Goal: Find specific page/section: Find specific page/section

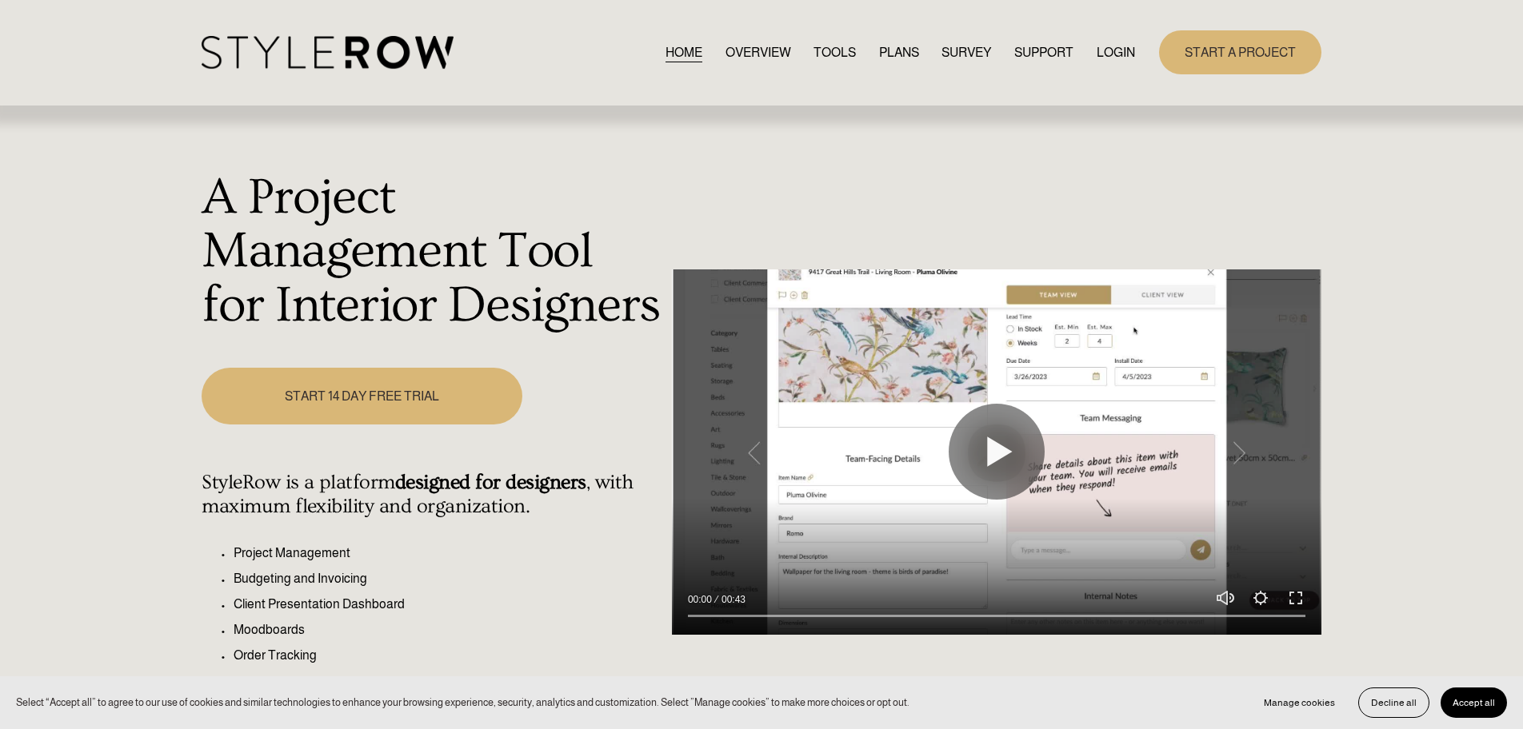
click at [1123, 60] on link "LOGIN" at bounding box center [1116, 53] width 38 height 22
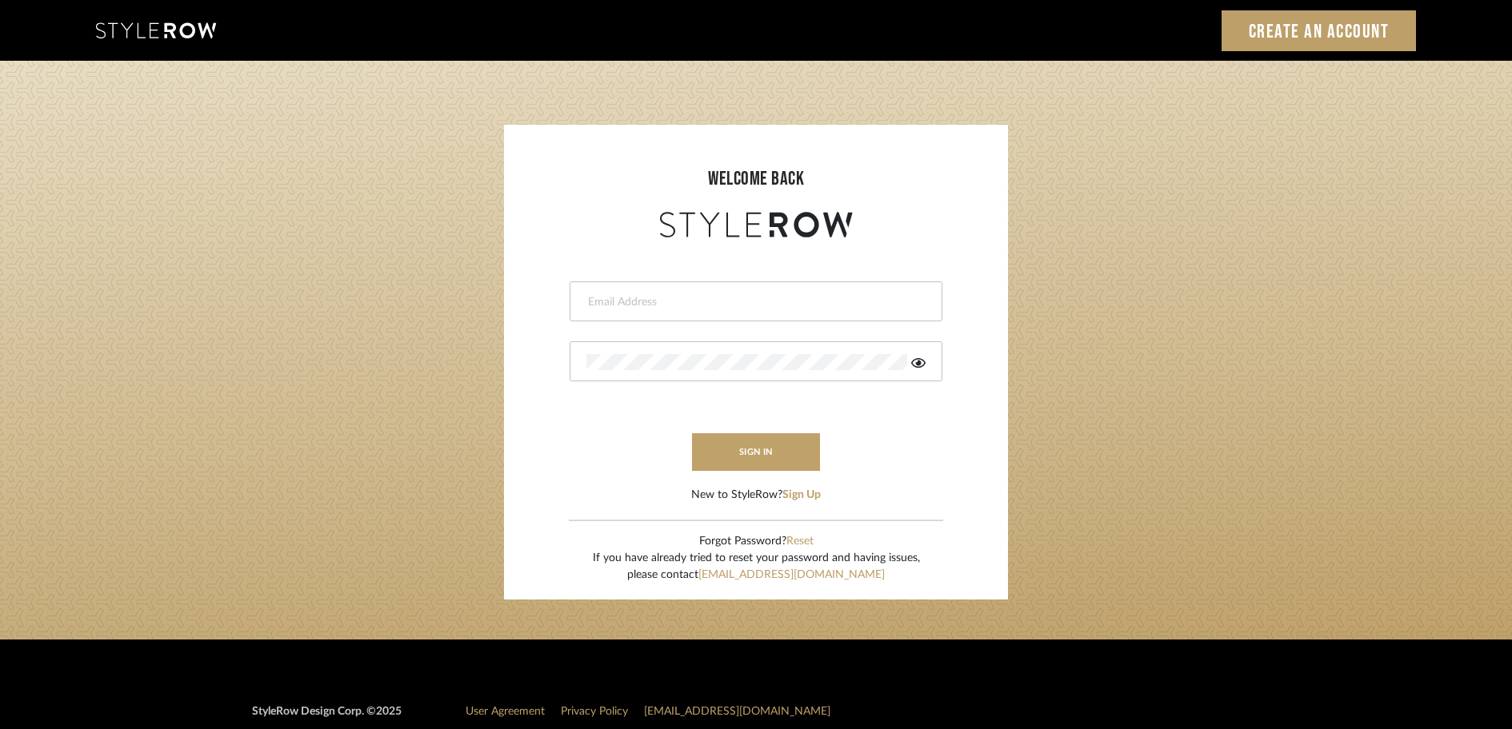
type input "[PERSON_NAME][EMAIL_ADDRESS][DOMAIN_NAME]"
click at [749, 461] on button "sign in" at bounding box center [756, 452] width 128 height 38
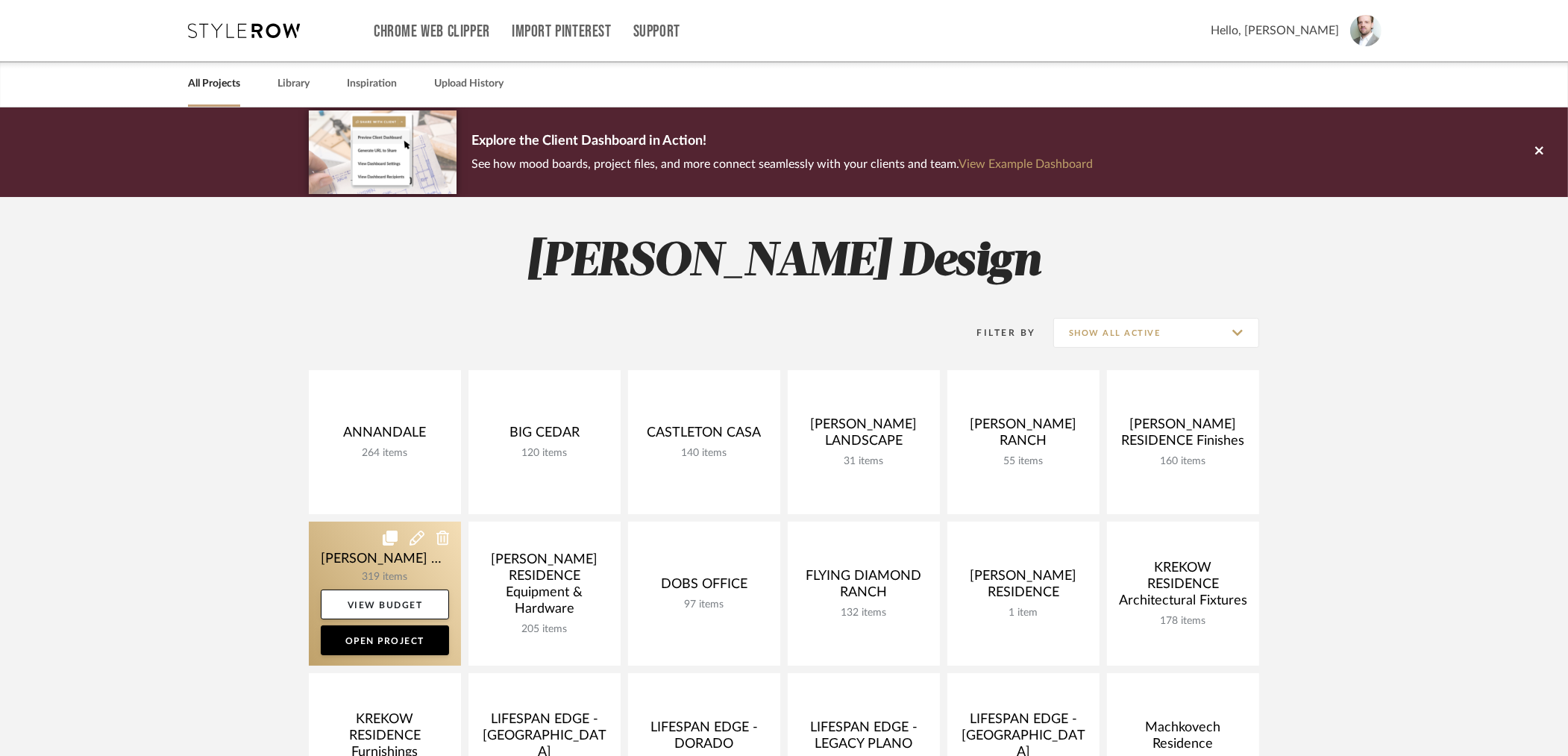
click at [352, 559] on link at bounding box center [384, 594] width 152 height 144
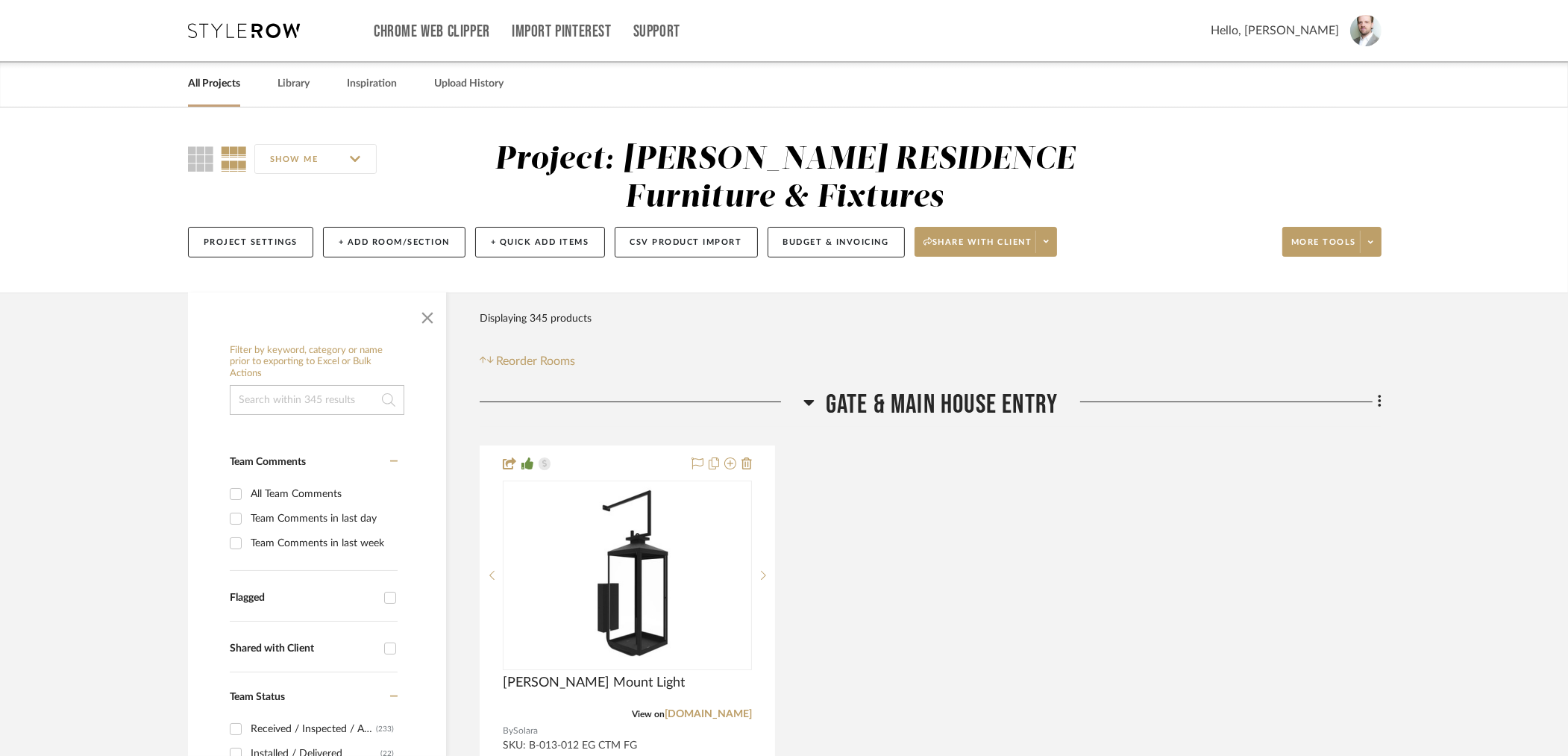
click at [345, 399] on input at bounding box center [316, 400] width 174 height 30
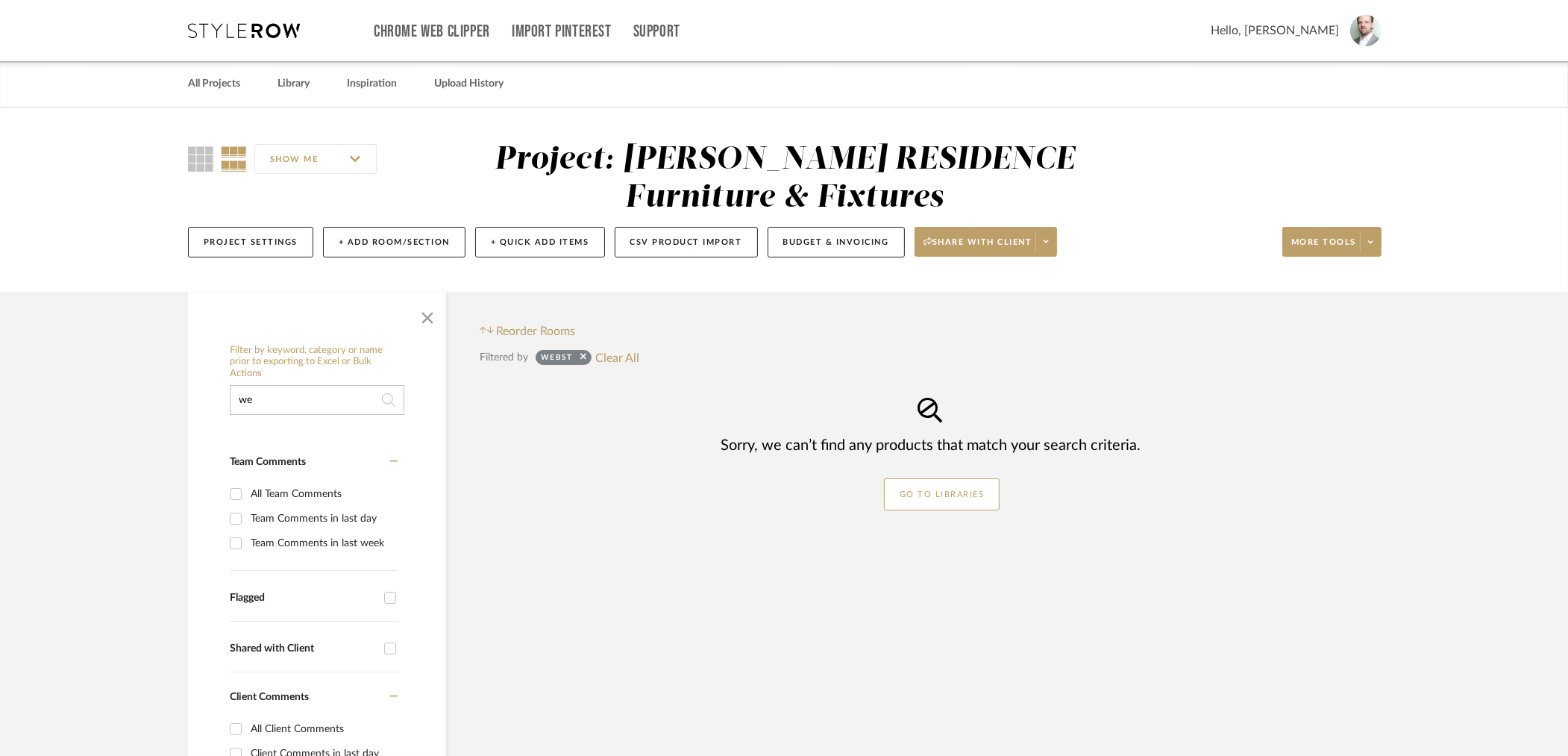
type input "w"
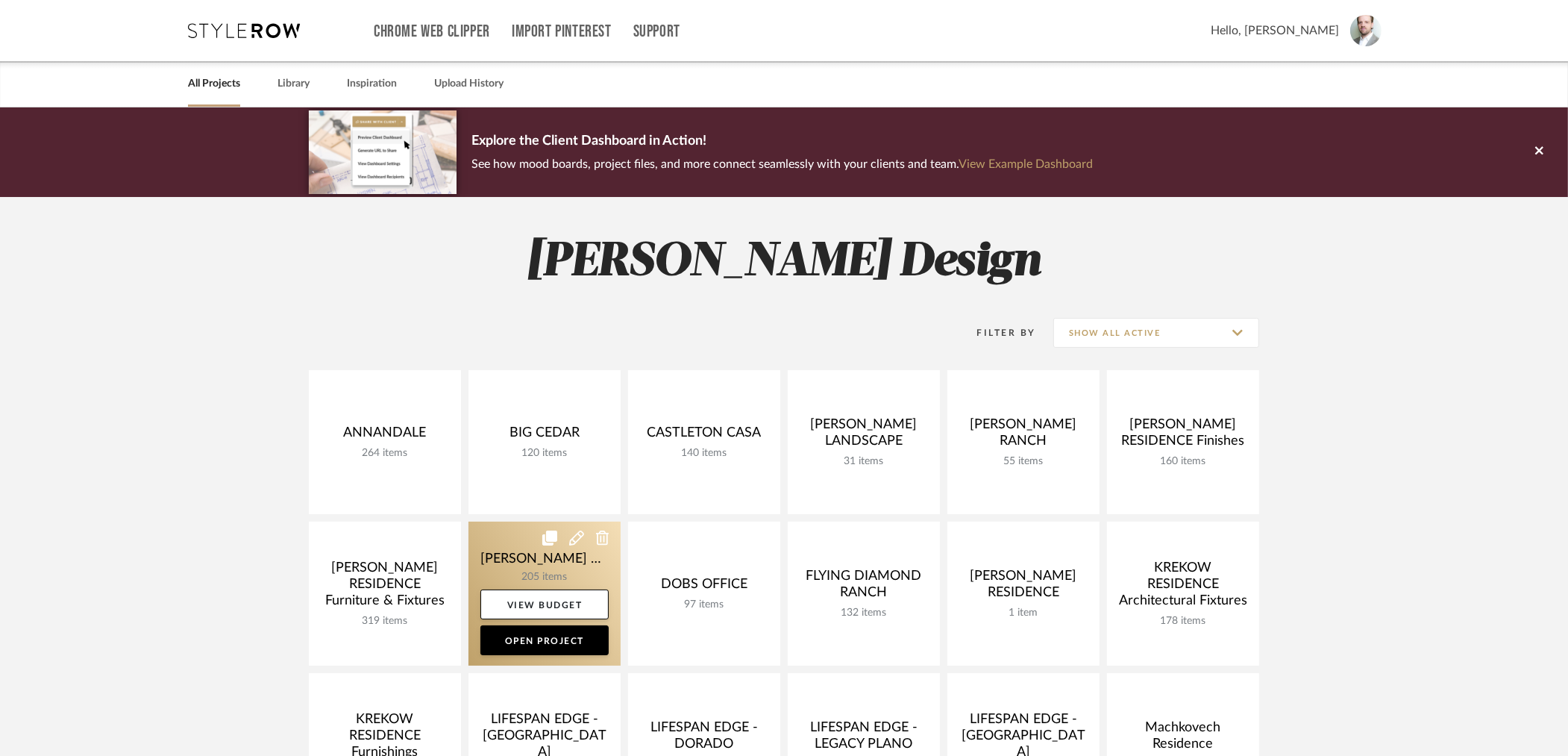
click at [537, 557] on link at bounding box center [544, 594] width 152 height 144
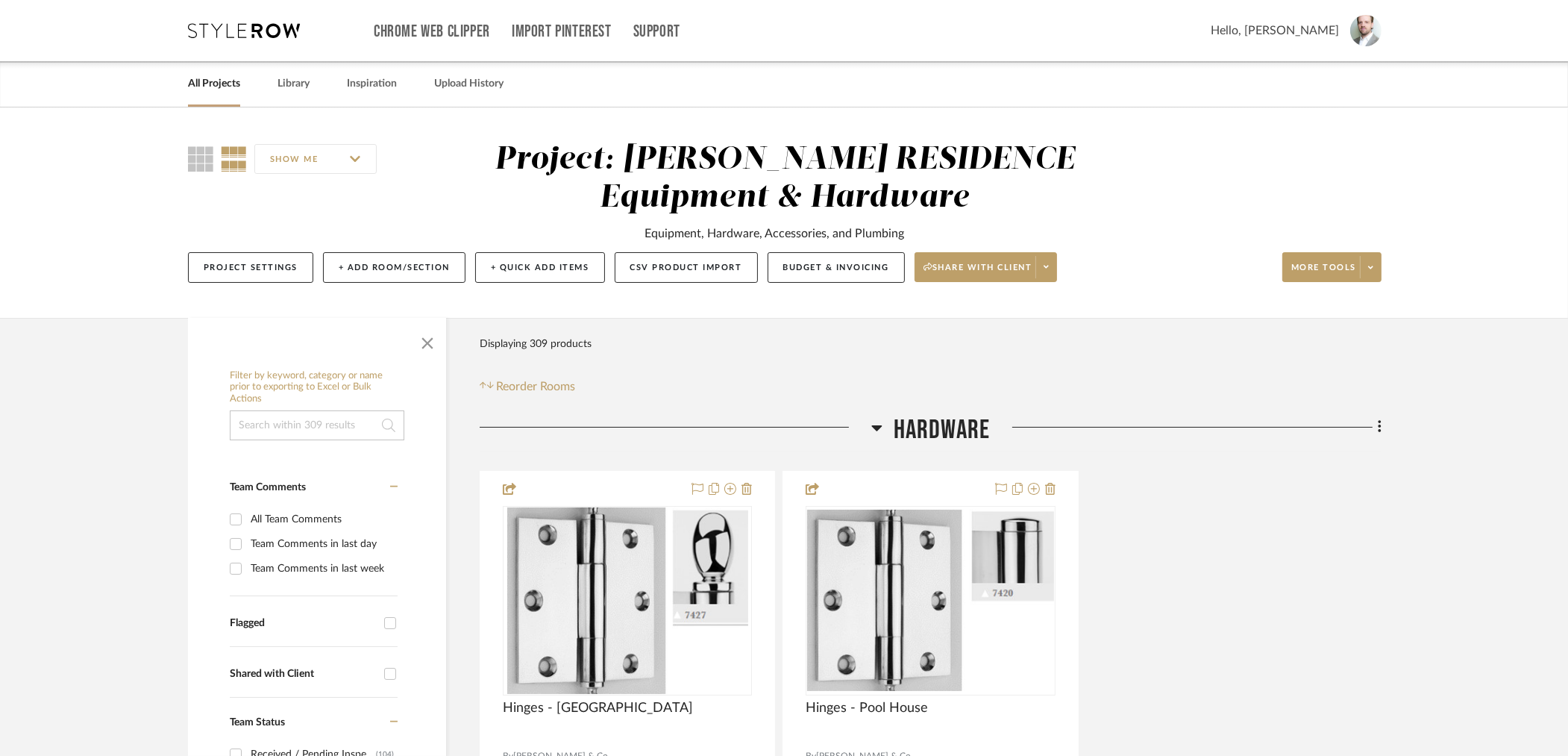
click at [305, 429] on input at bounding box center [316, 426] width 174 height 30
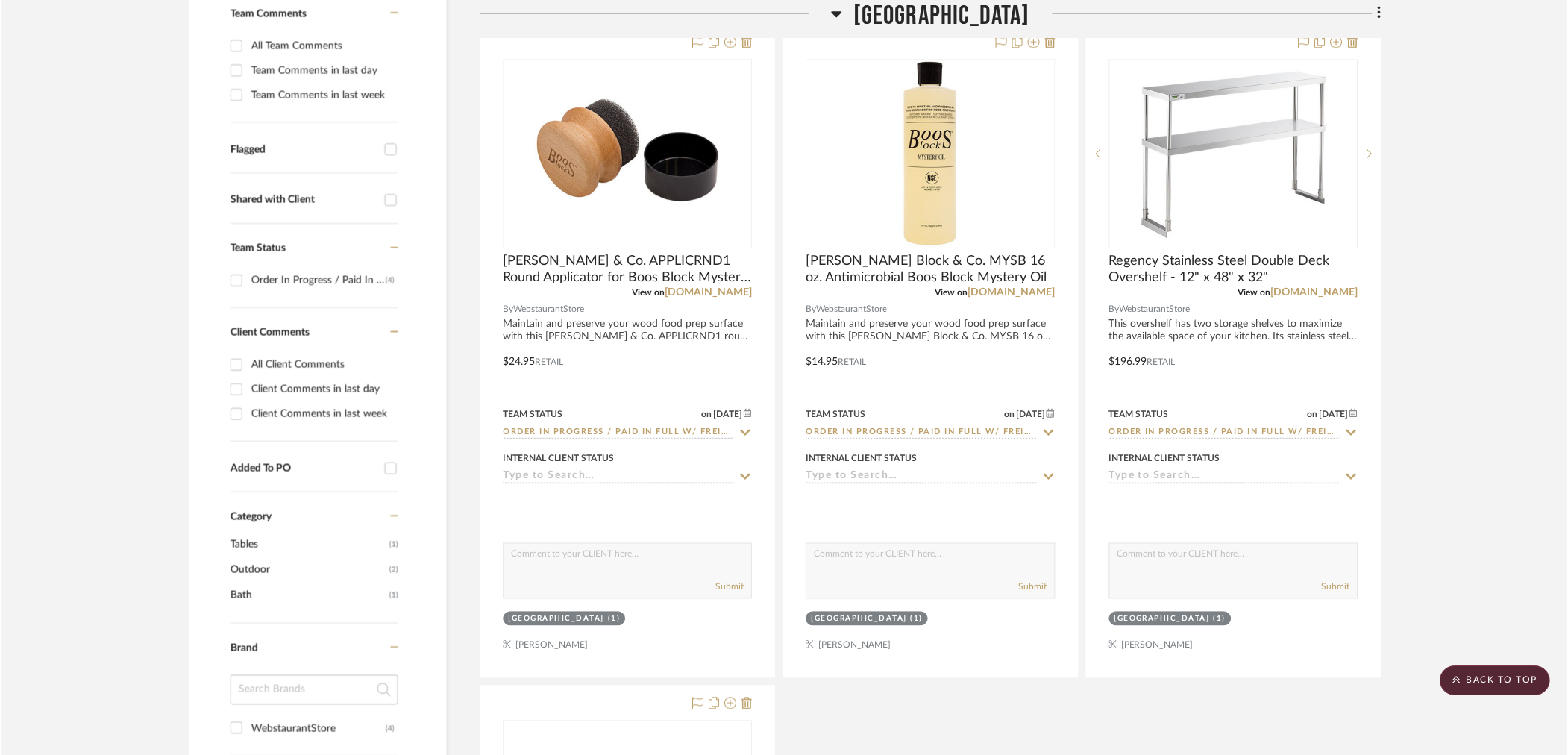
scroll to position [475, 0]
type input "Webst"
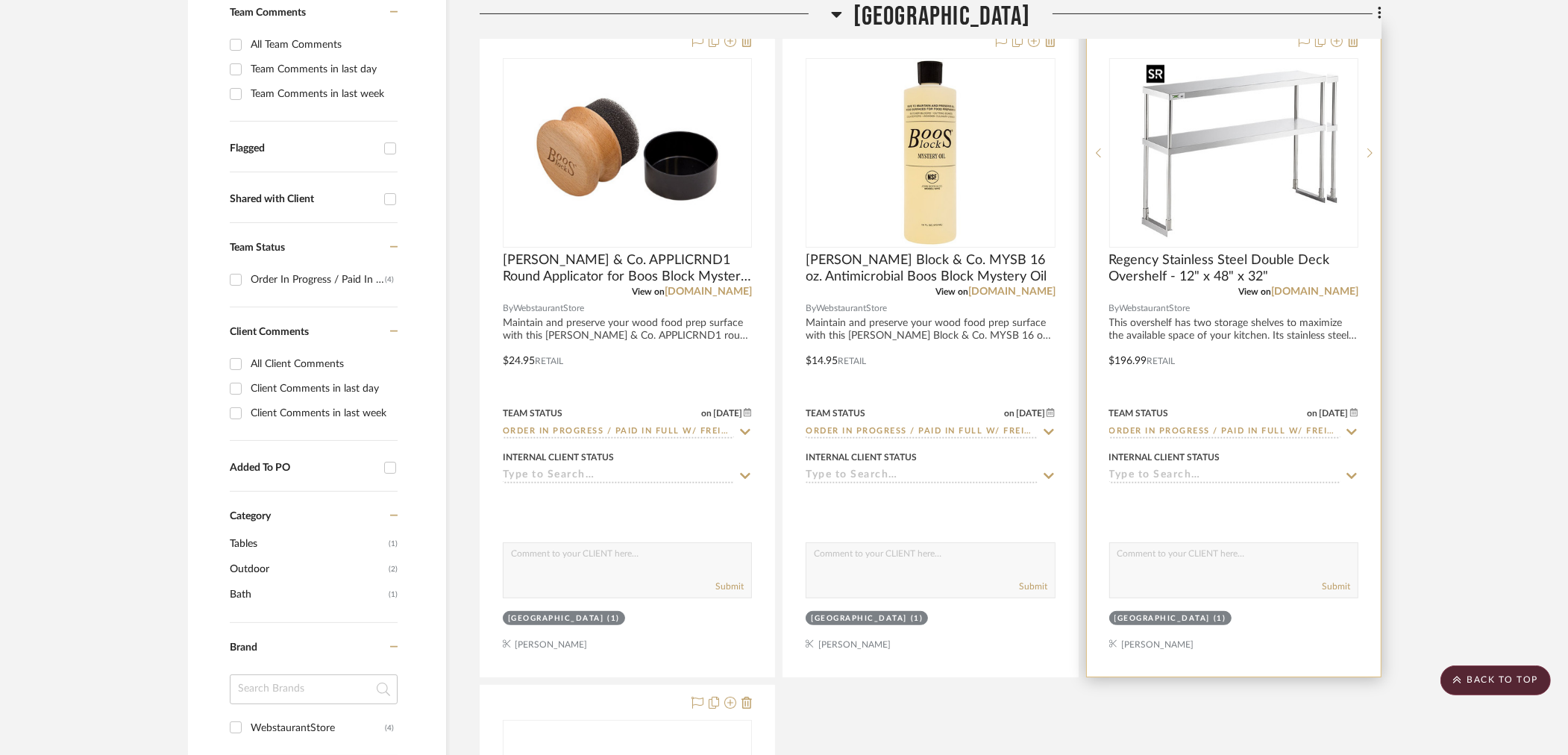
click at [1256, 189] on div at bounding box center [1233, 152] width 249 height 189
click at [1234, 171] on img "0" at bounding box center [1234, 153] width 187 height 187
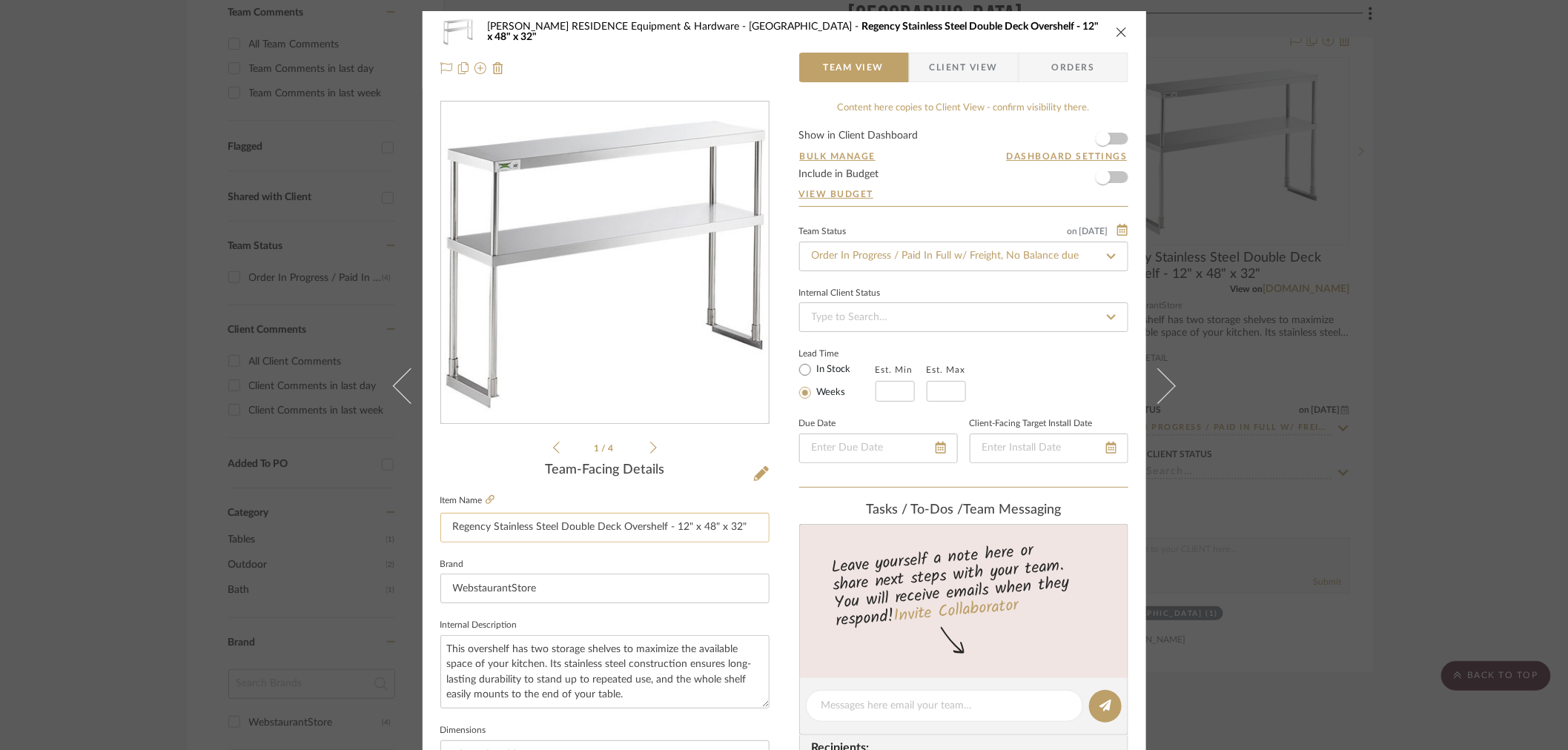
click at [702, 531] on input "Regency Stainless Steel Double Deck Overshelf - 12" x 48" x 32"" at bounding box center [604, 528] width 329 height 30
click at [755, 472] on icon at bounding box center [761, 474] width 15 height 15
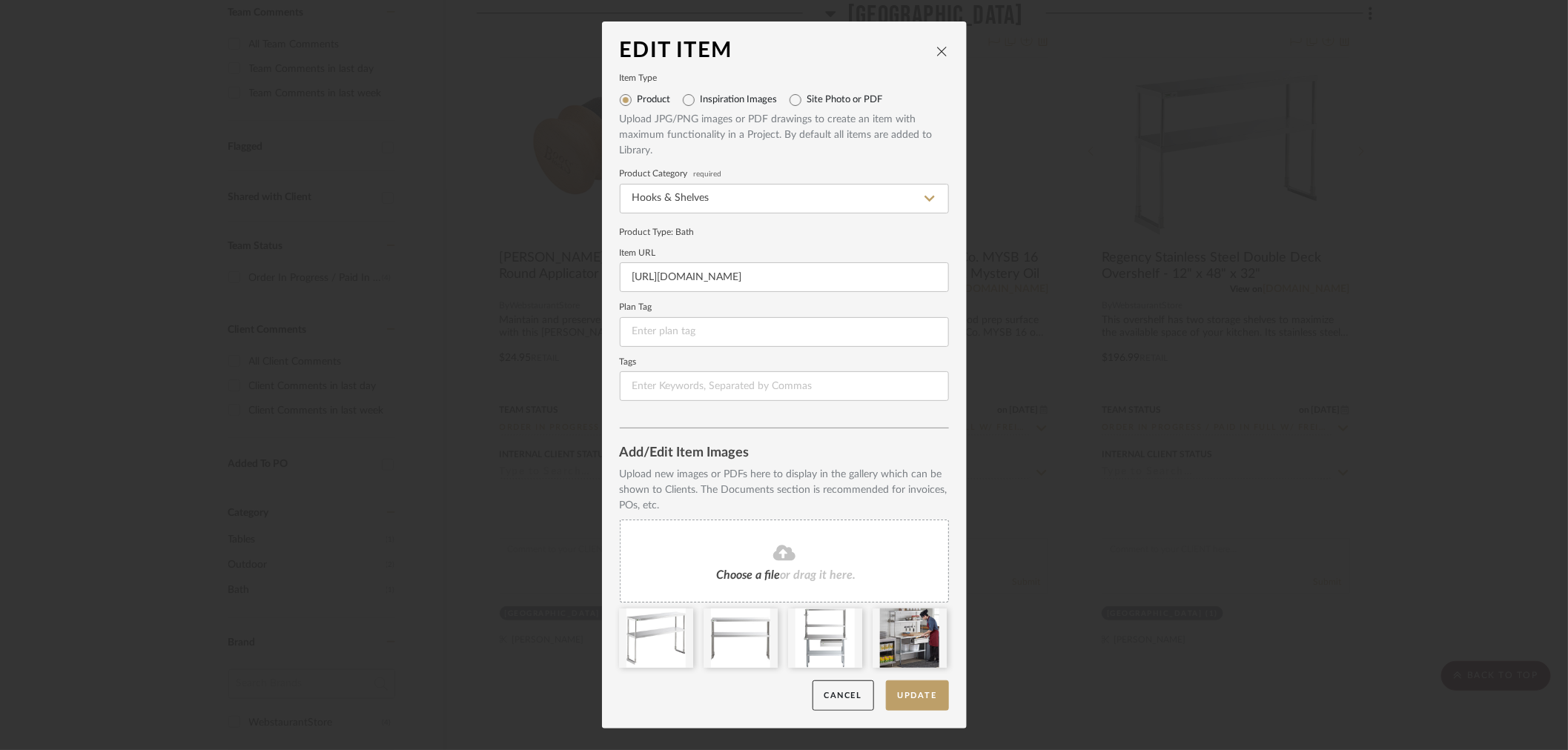
click at [936, 54] on icon "close" at bounding box center [942, 51] width 12 height 12
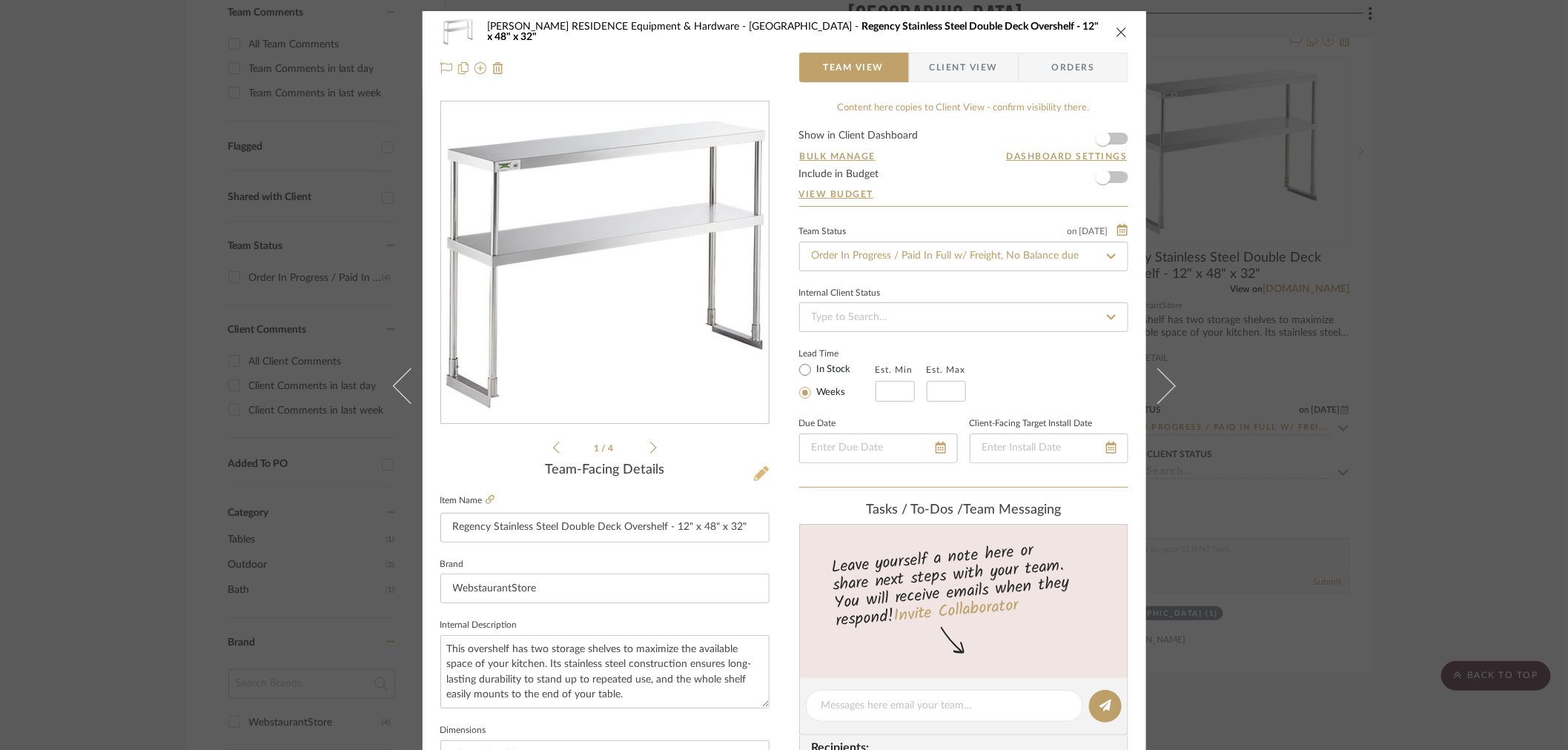
click at [754, 472] on icon at bounding box center [761, 474] width 15 height 15
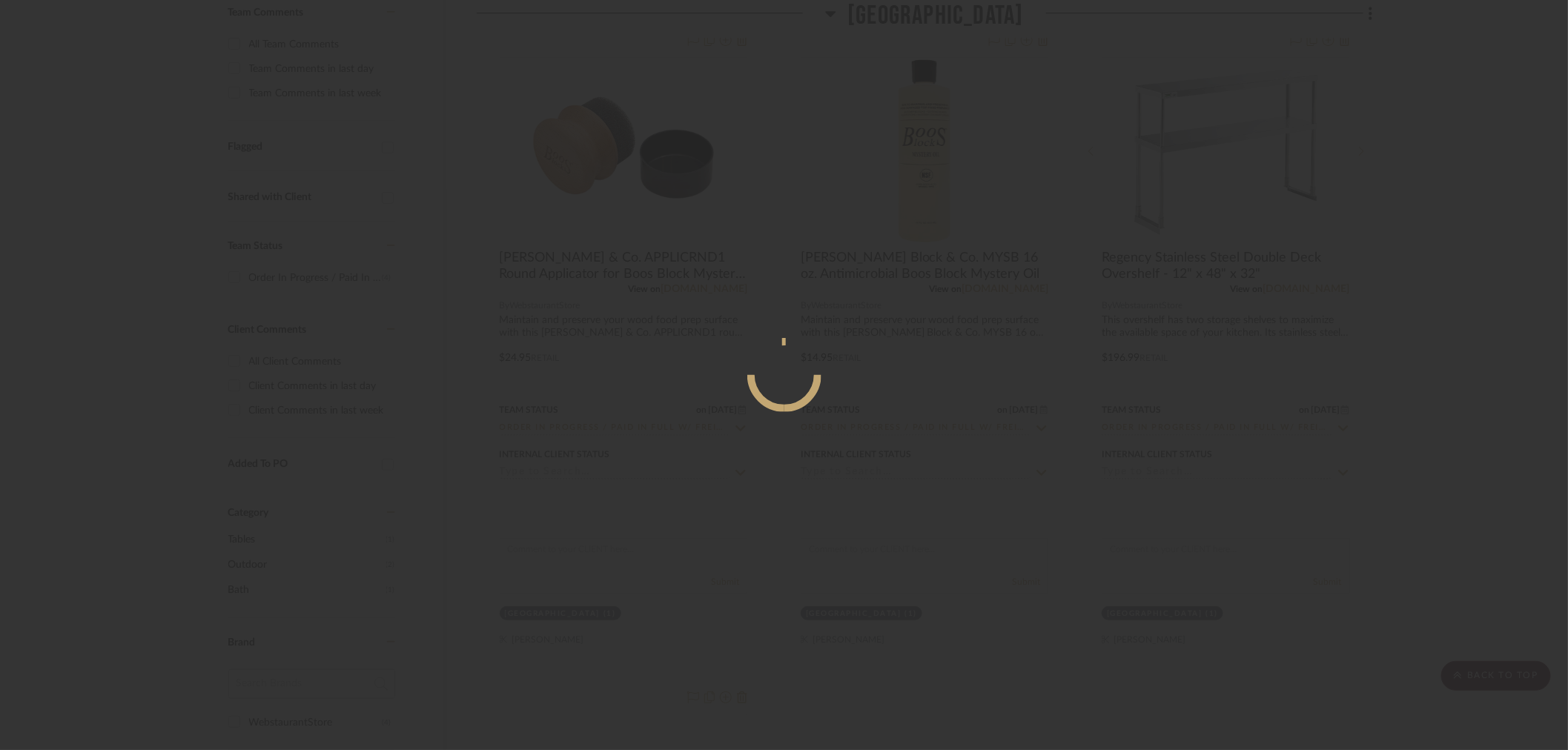
click at [754, 472] on div at bounding box center [784, 375] width 1568 height 750
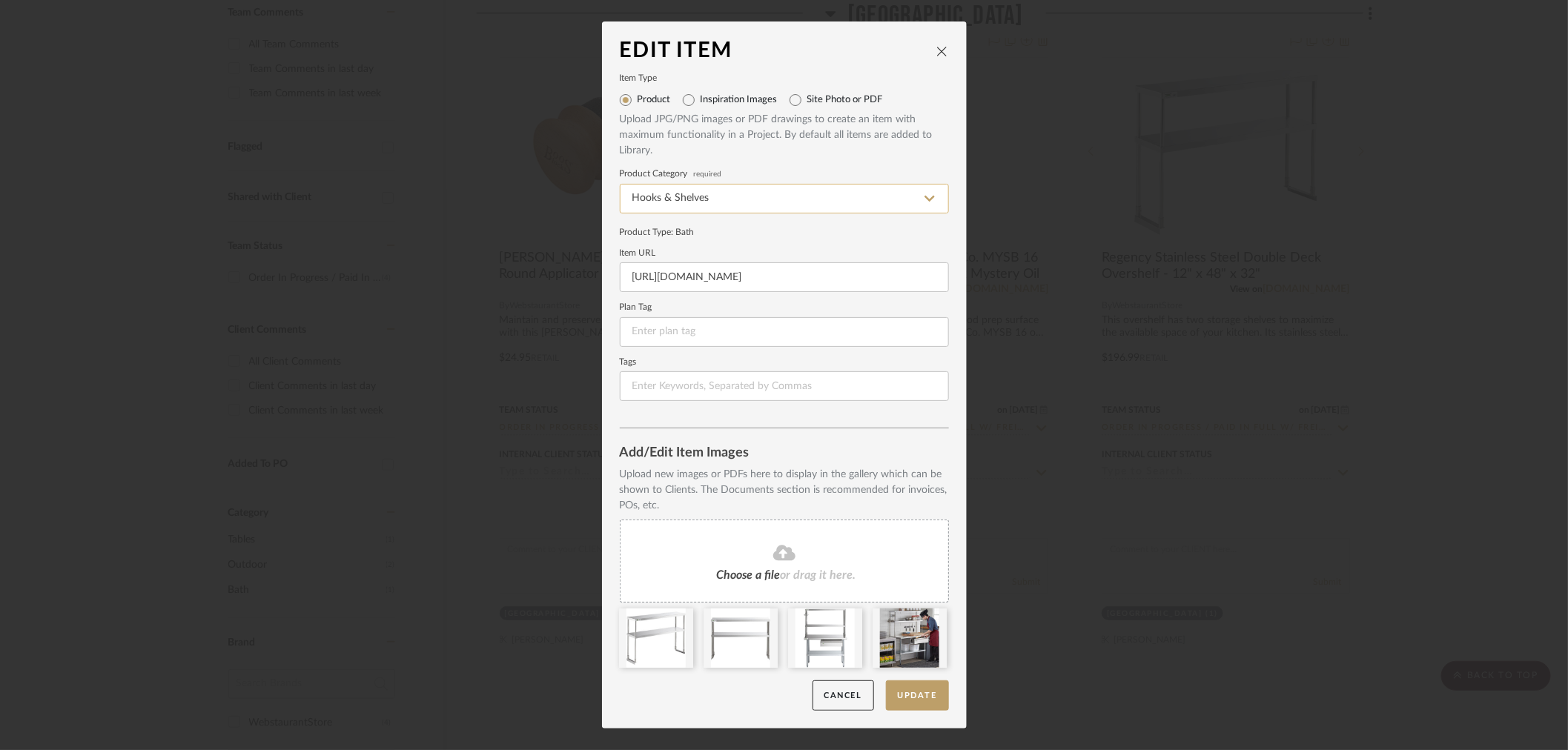
click at [757, 197] on input "Hooks & Shelves" at bounding box center [784, 198] width 329 height 30
click at [936, 51] on icon "close" at bounding box center [942, 51] width 12 height 12
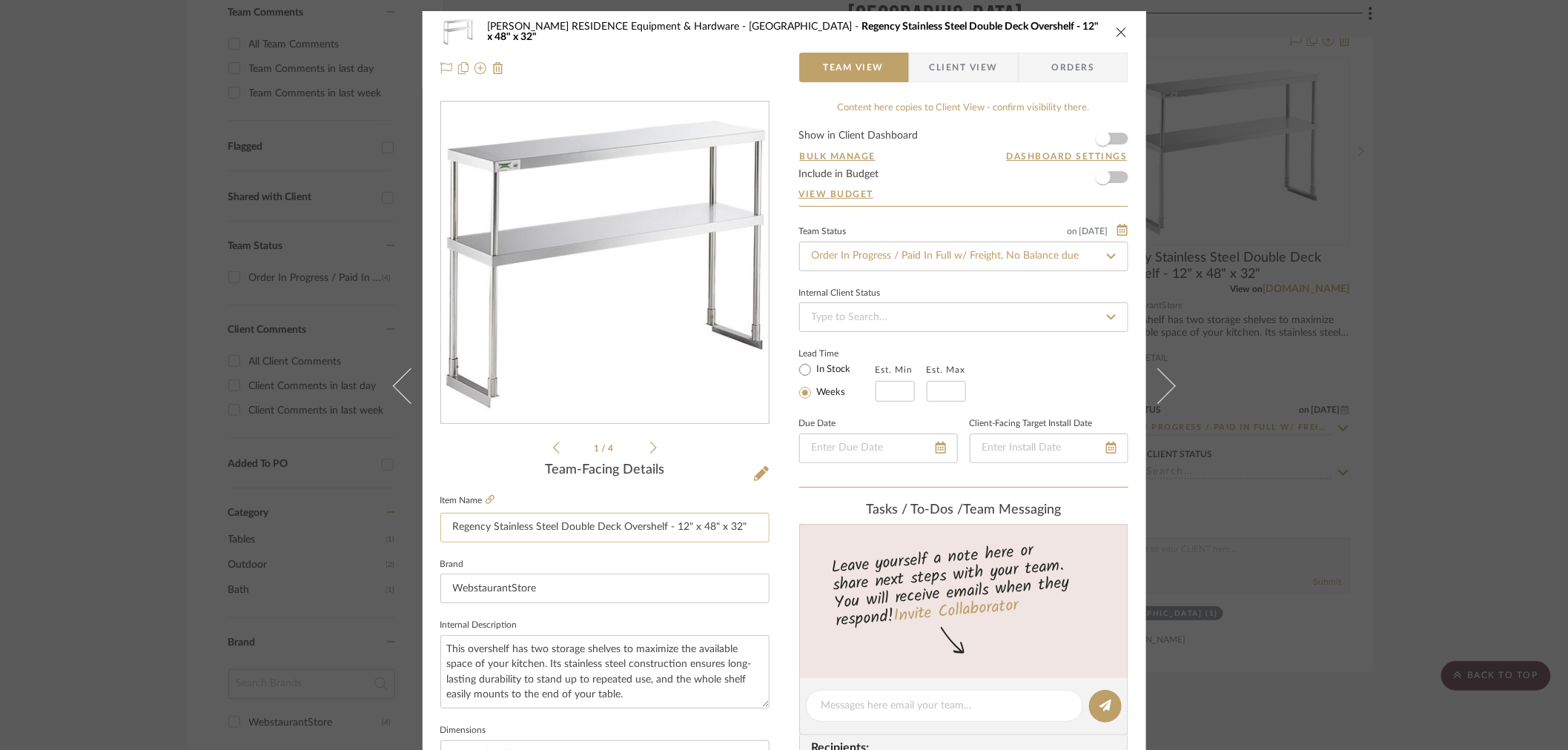
click at [678, 516] on input "Regency Stainless Steel Double Deck Overshelf - 12" x 48" x 32"" at bounding box center [604, 528] width 329 height 30
click at [676, 516] on input "Regency Stainless Steel Double Deck Overshelf - 12" x 48" x 32"" at bounding box center [604, 528] width 329 height 30
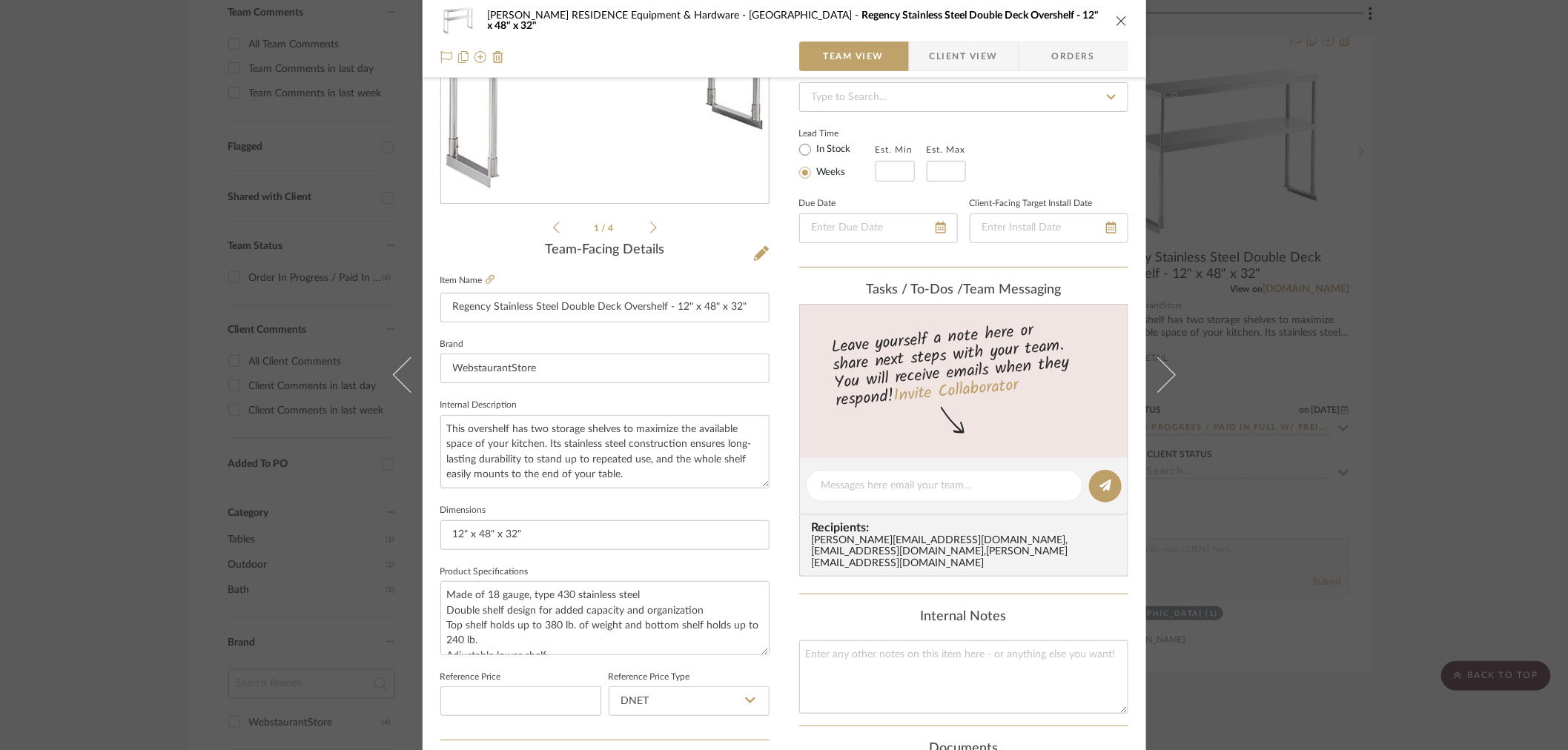
scroll to position [502, 0]
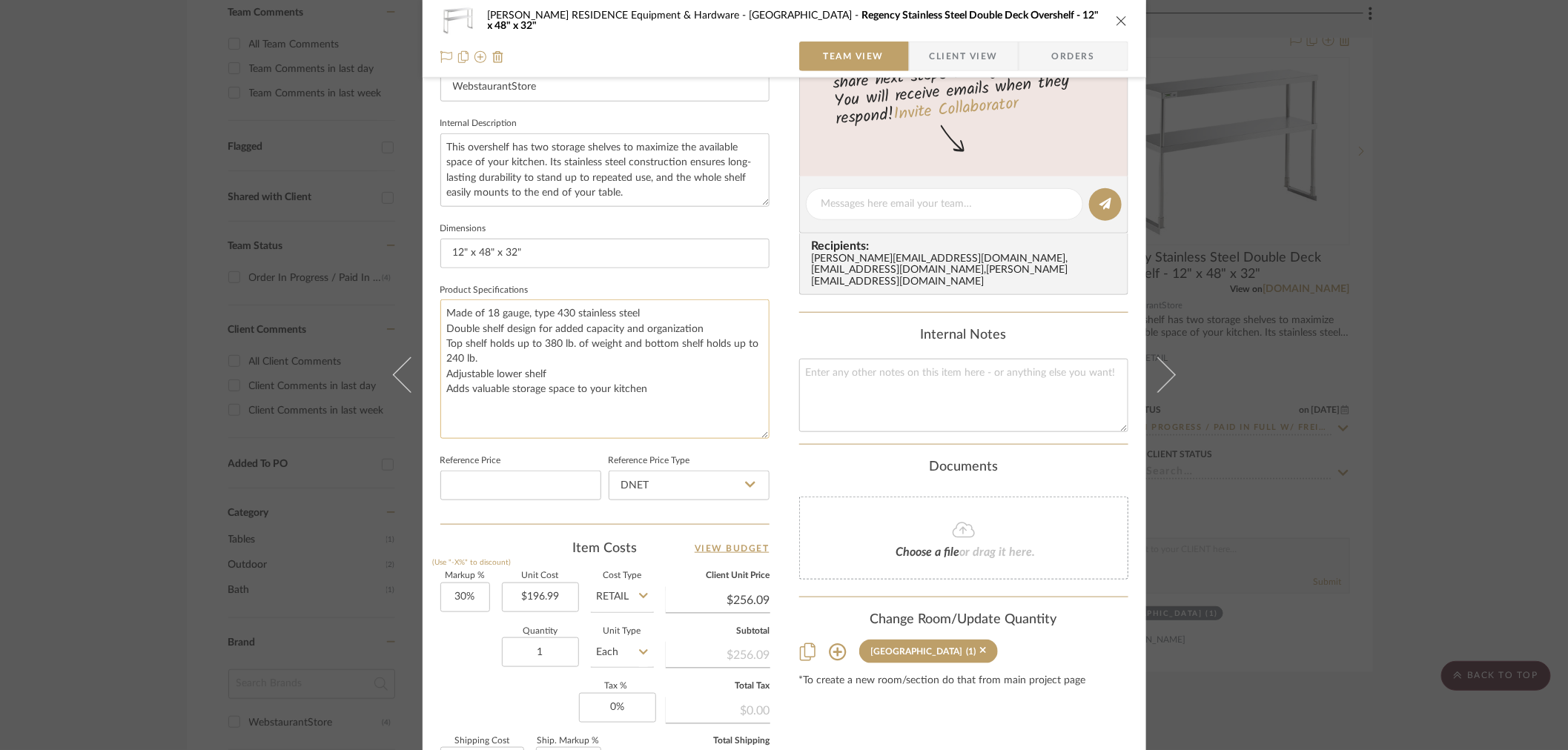
drag, startPoint x: 762, startPoint y: 369, endPoint x: 760, endPoint y: 436, distance: 67.0
click at [760, 436] on textarea "Made of 18 gauge, type 430 stainless steel Double shelf design for added capaci…" at bounding box center [604, 369] width 329 height 139
click at [523, 371] on textarea "Made of 18 gauge, type 430 stainless steel Double shelf design for added capaci…" at bounding box center [604, 369] width 329 height 139
drag, startPoint x: 554, startPoint y: 370, endPoint x: 435, endPoint y: 311, distance: 132.8
click at [440, 311] on textarea "Made of 18 gauge, type 430 stainless steel Double shelf design for added capaci…" at bounding box center [604, 369] width 329 height 139
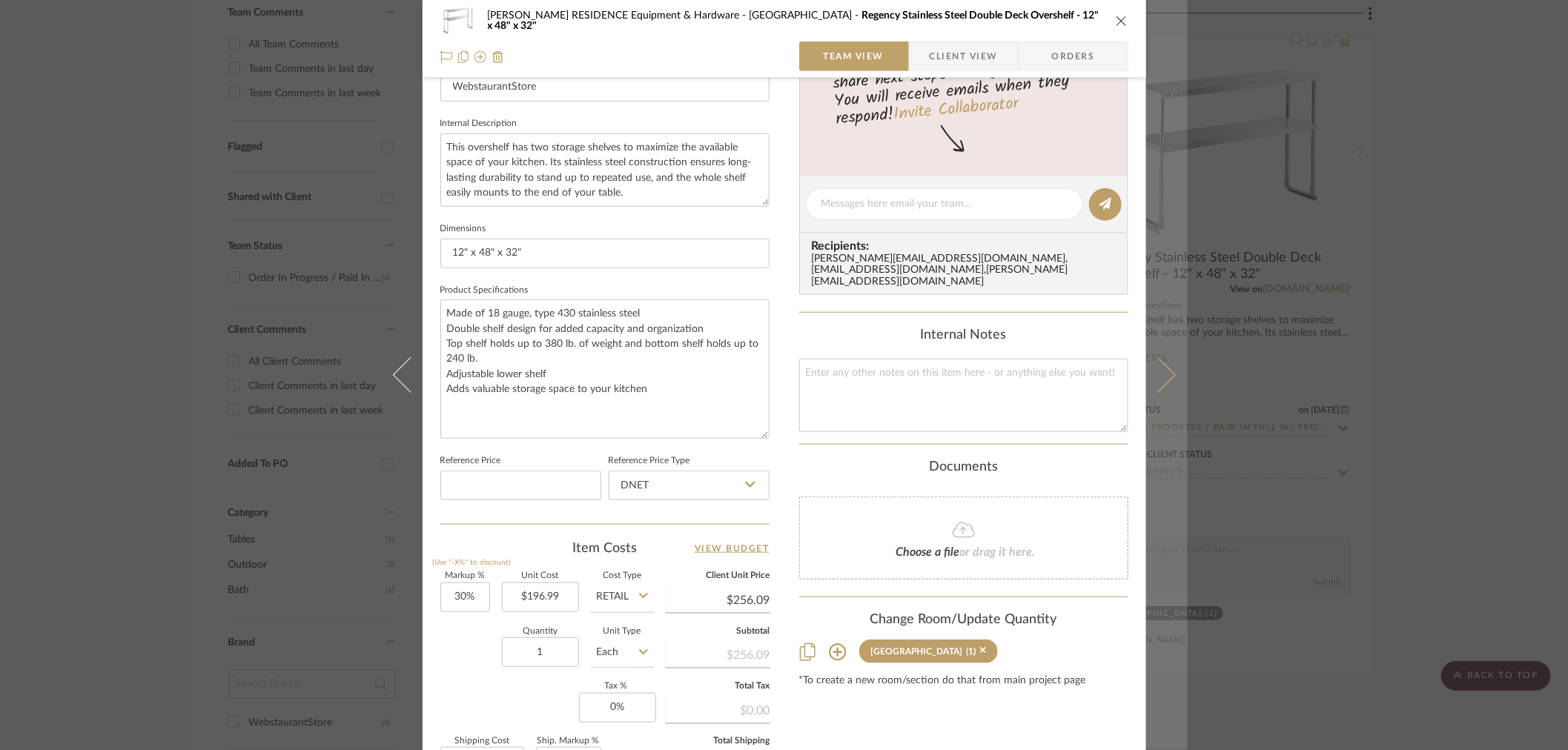
click at [1167, 380] on button at bounding box center [1166, 375] width 42 height 750
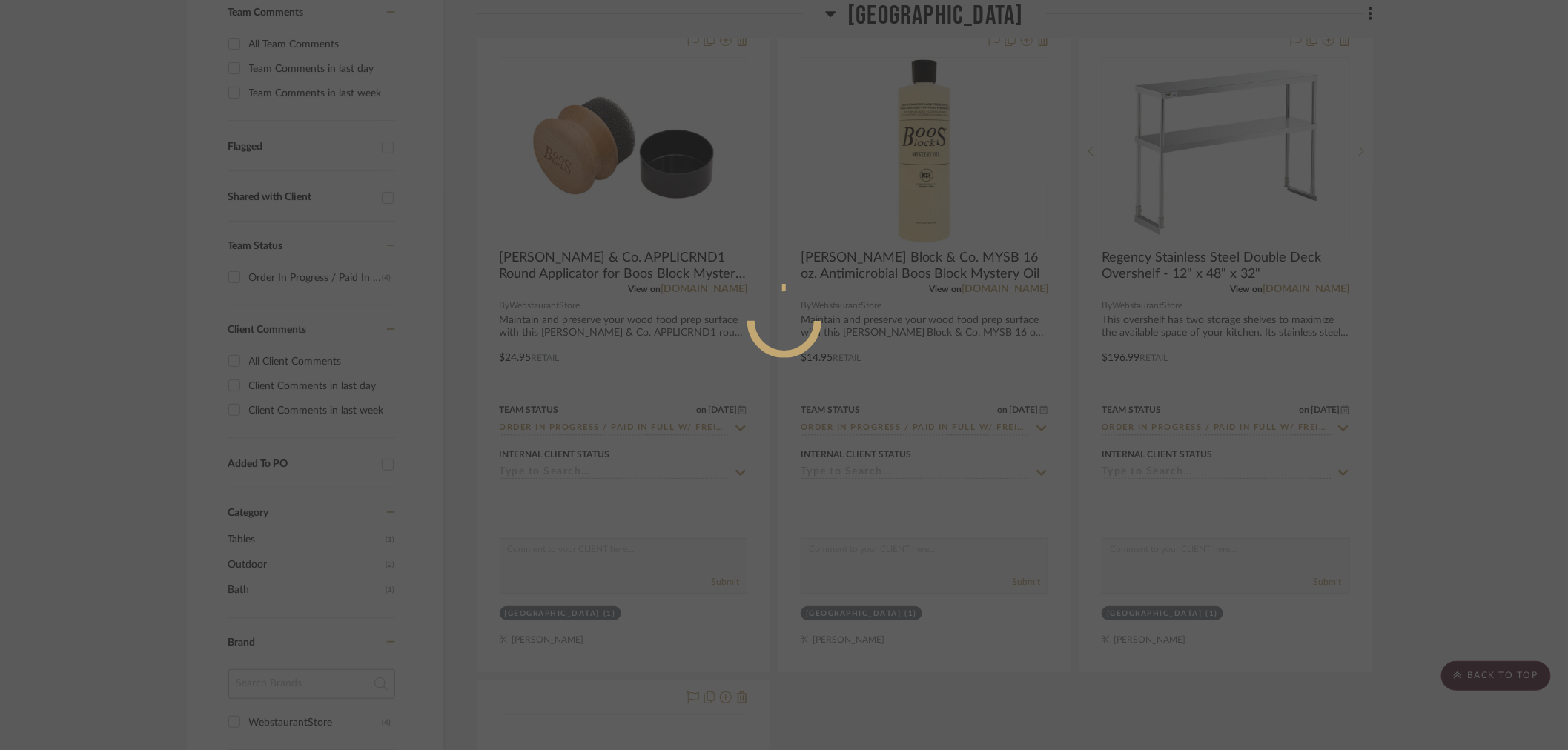
scroll to position [0, 0]
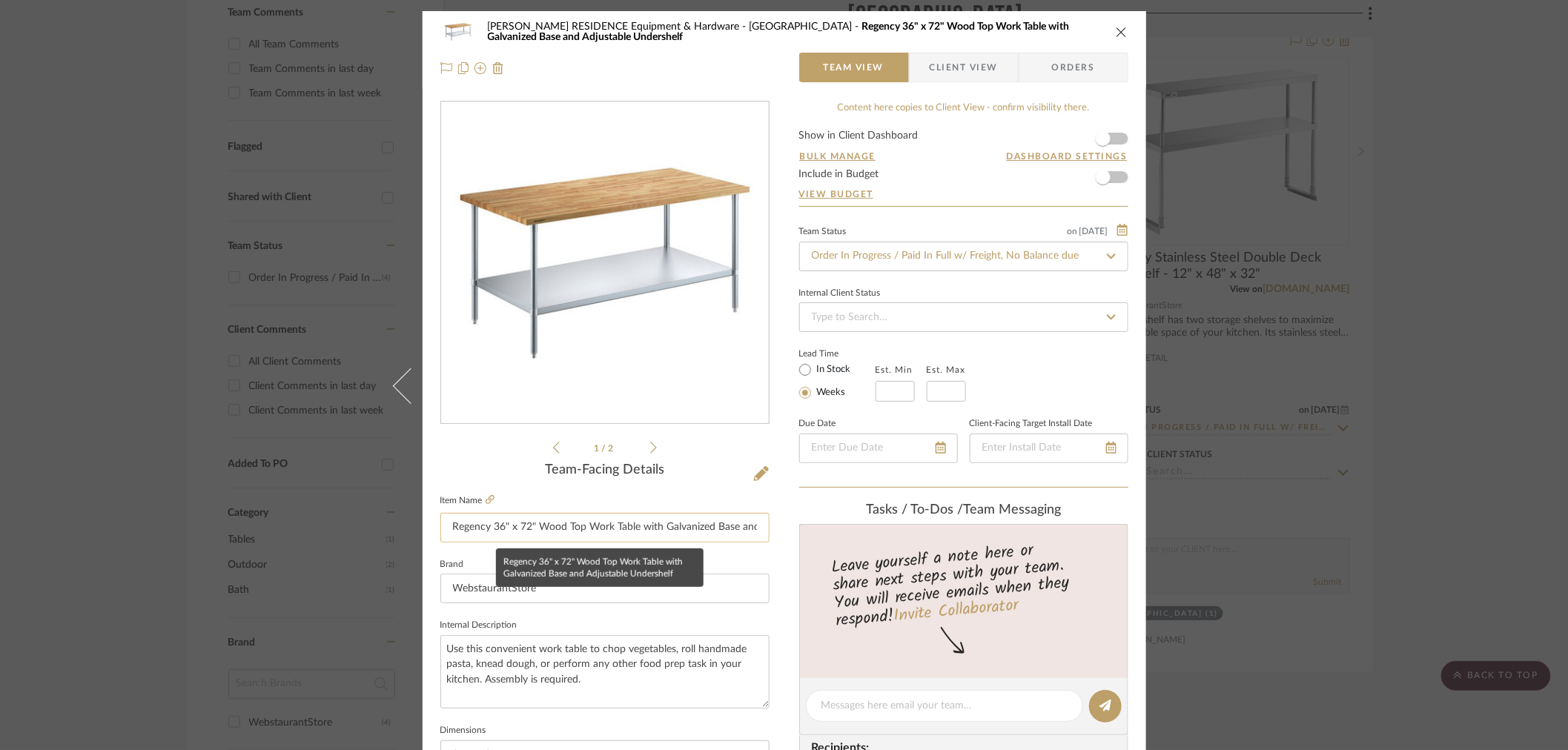
click at [568, 520] on input "Regency 36" x 72" Wood Top Work Table with Galvanized Base and Adjustable Under…" at bounding box center [604, 528] width 329 height 30
click at [560, 528] on input "Regency 36" x 72" Wood Top Work Table with Galvanized Base and Adjustable Under…" at bounding box center [604, 528] width 329 height 30
click at [555, 528] on input "Regency 36" x 72" Wood Top Work Table with Galvanized Base and Adjustable Under…" at bounding box center [604, 528] width 329 height 30
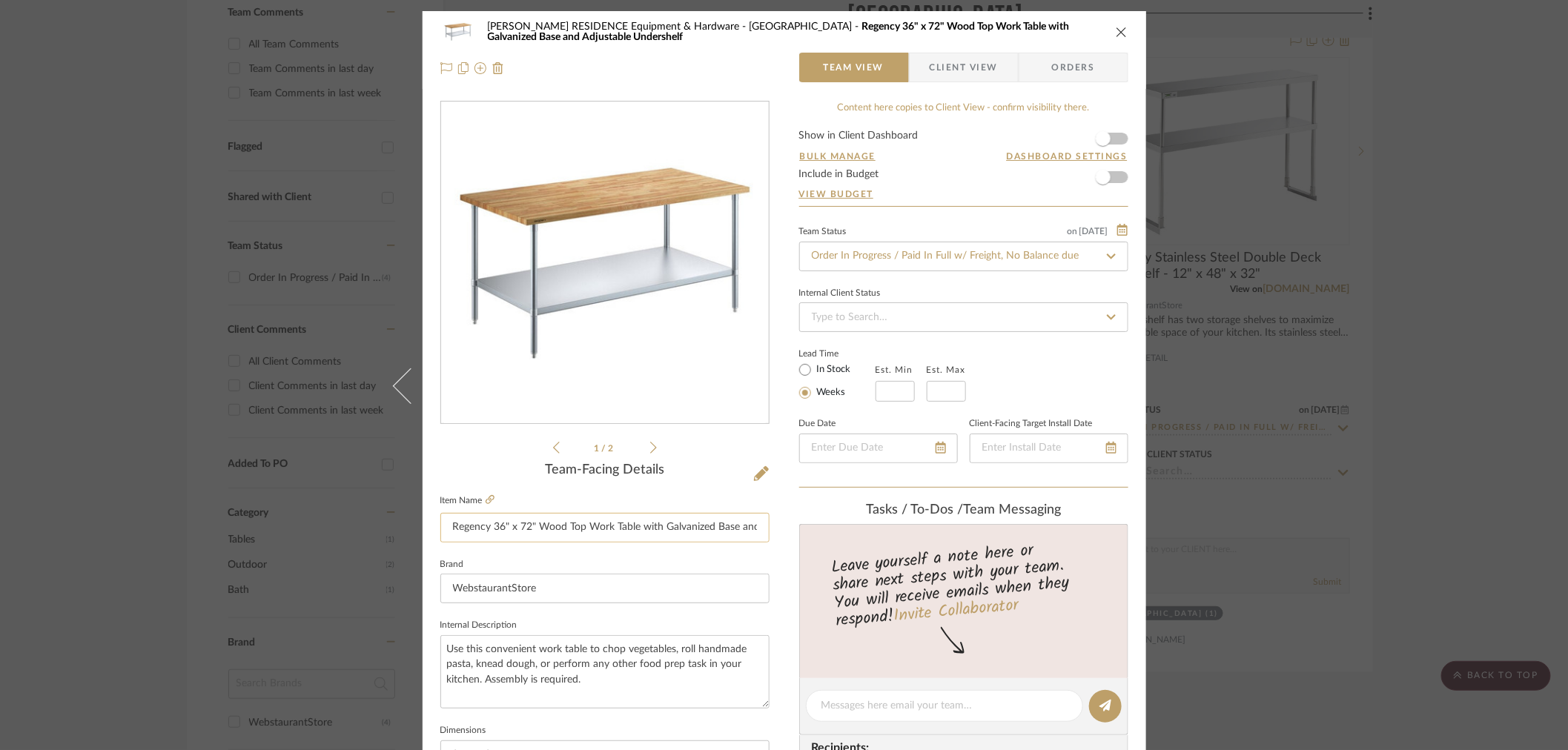
click at [555, 528] on input "Regency 36" x 72" Wood Top Work Table with Galvanized Base and Adjustable Under…" at bounding box center [604, 528] width 329 height 30
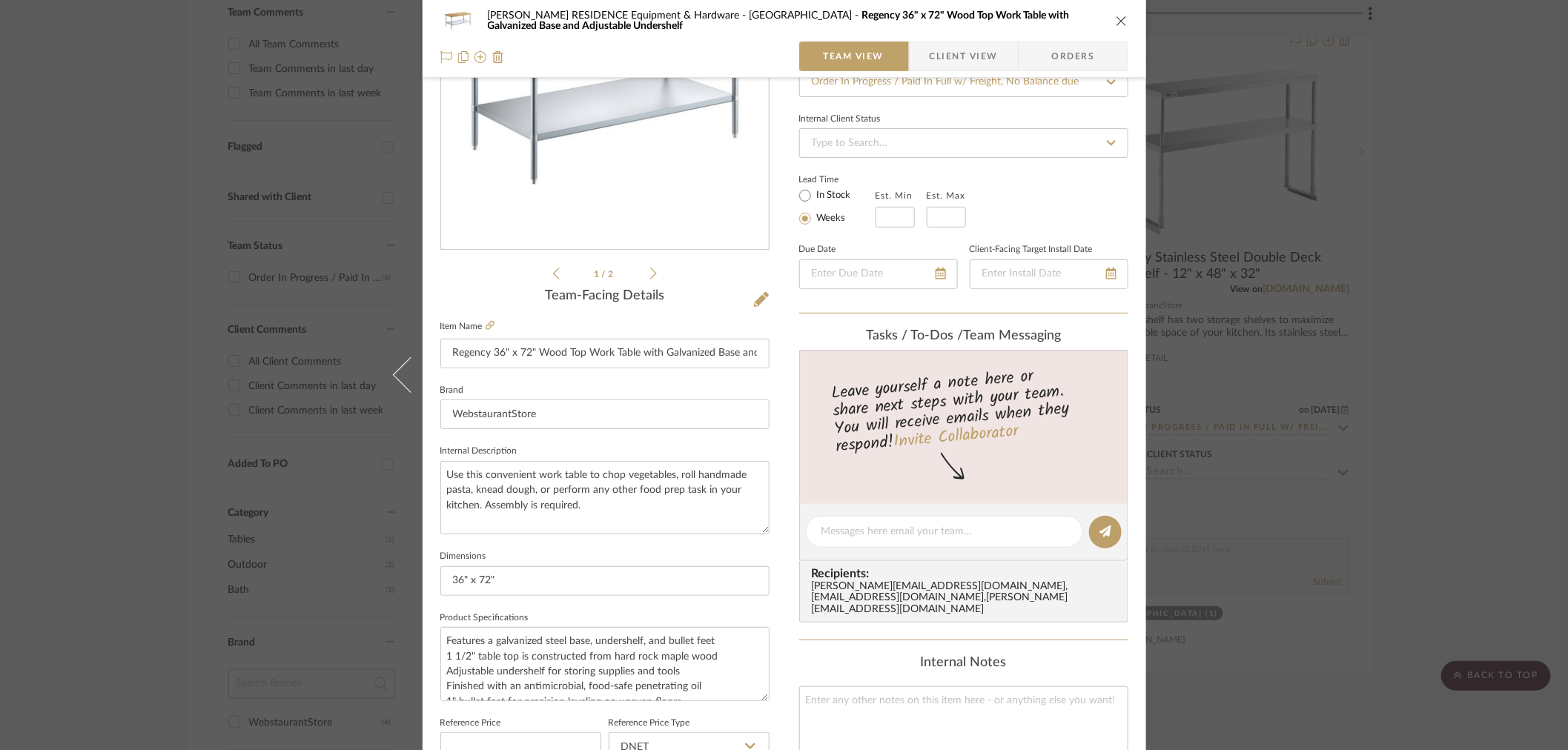
scroll to position [470, 0]
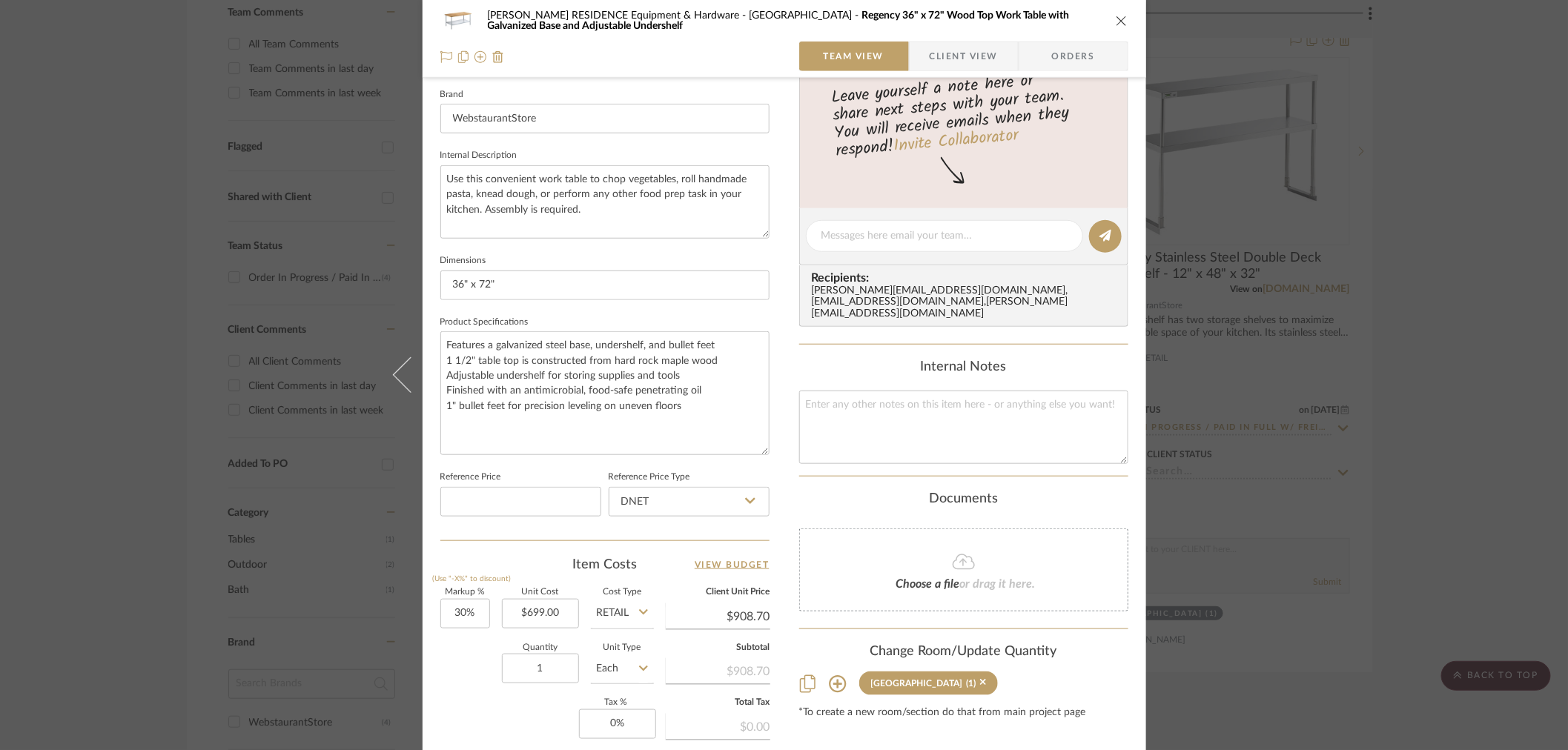
drag, startPoint x: 759, startPoint y: 399, endPoint x: 765, endPoint y: 449, distance: 50.4
click at [765, 449] on div "COBLE RESIDENCE Equipment & Hardware 500 Garden Pavilion Regency 36" x 72" Wood…" at bounding box center [784, 250] width 724 height 1419
drag, startPoint x: 687, startPoint y: 402, endPoint x: 442, endPoint y: 346, distance: 251.3
click at [442, 346] on textarea "Features a galvanized steel base, undershelf, and bullet feet 1 1/2" table top …" at bounding box center [604, 394] width 329 height 124
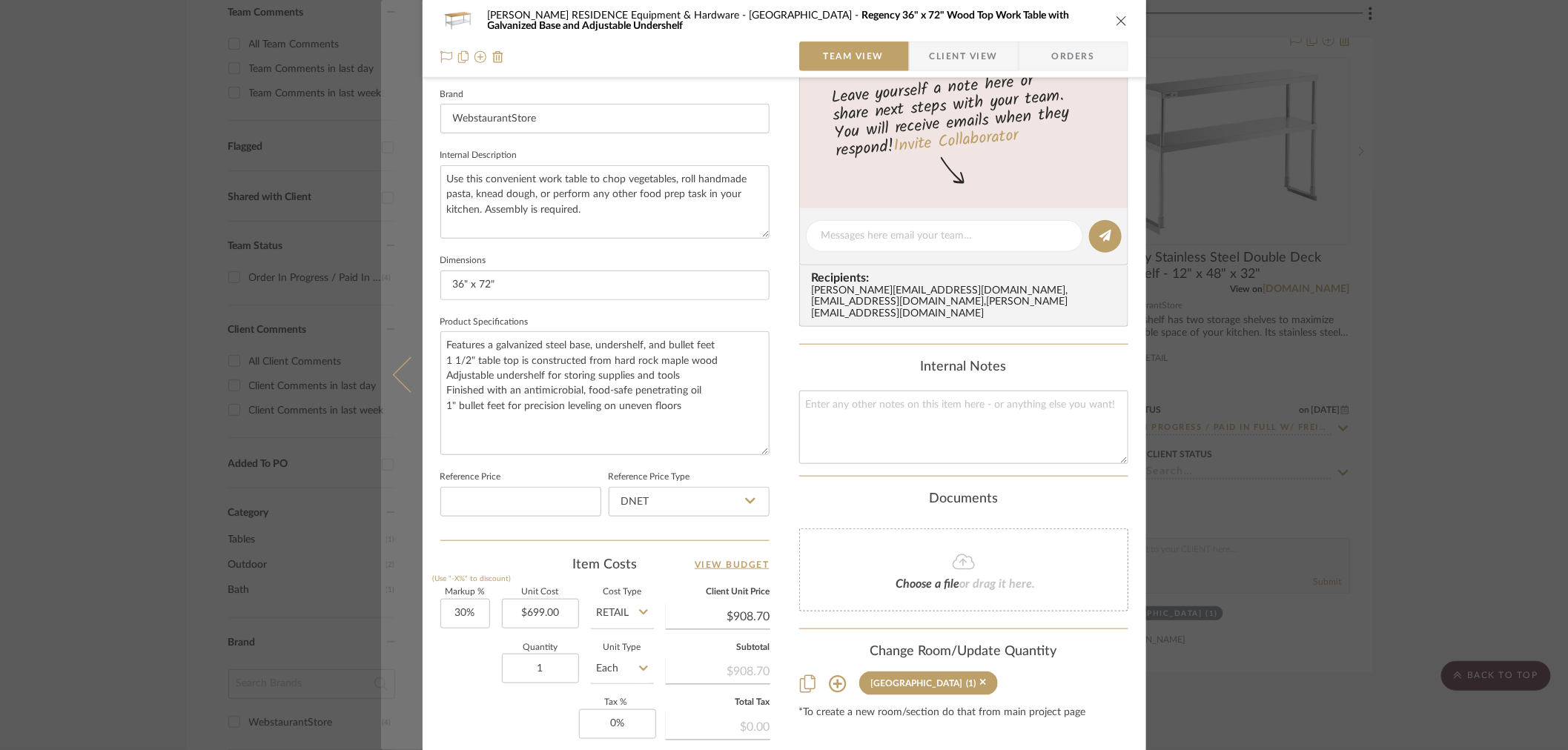
click at [403, 371] on icon at bounding box center [410, 375] width 35 height 35
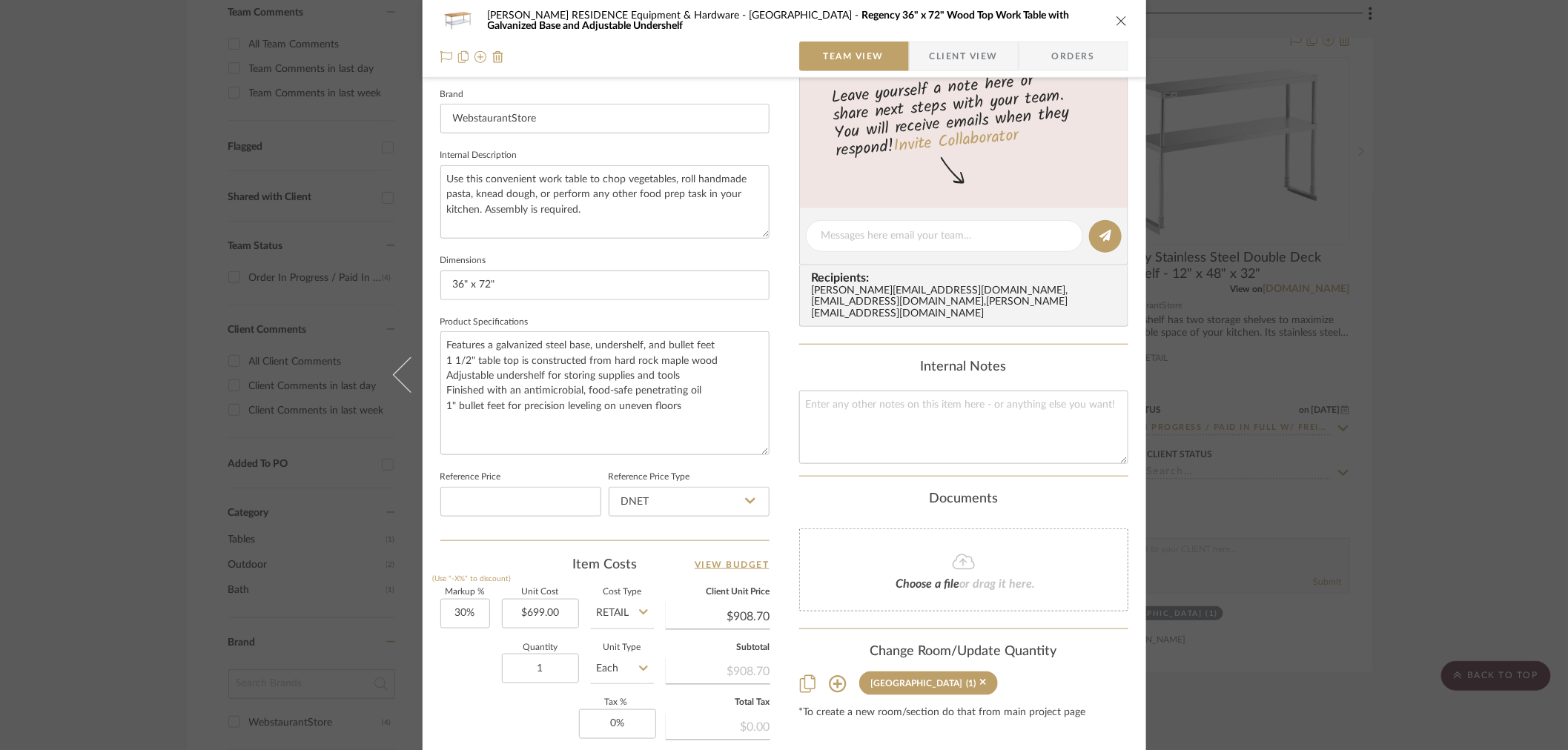
scroll to position [0, 0]
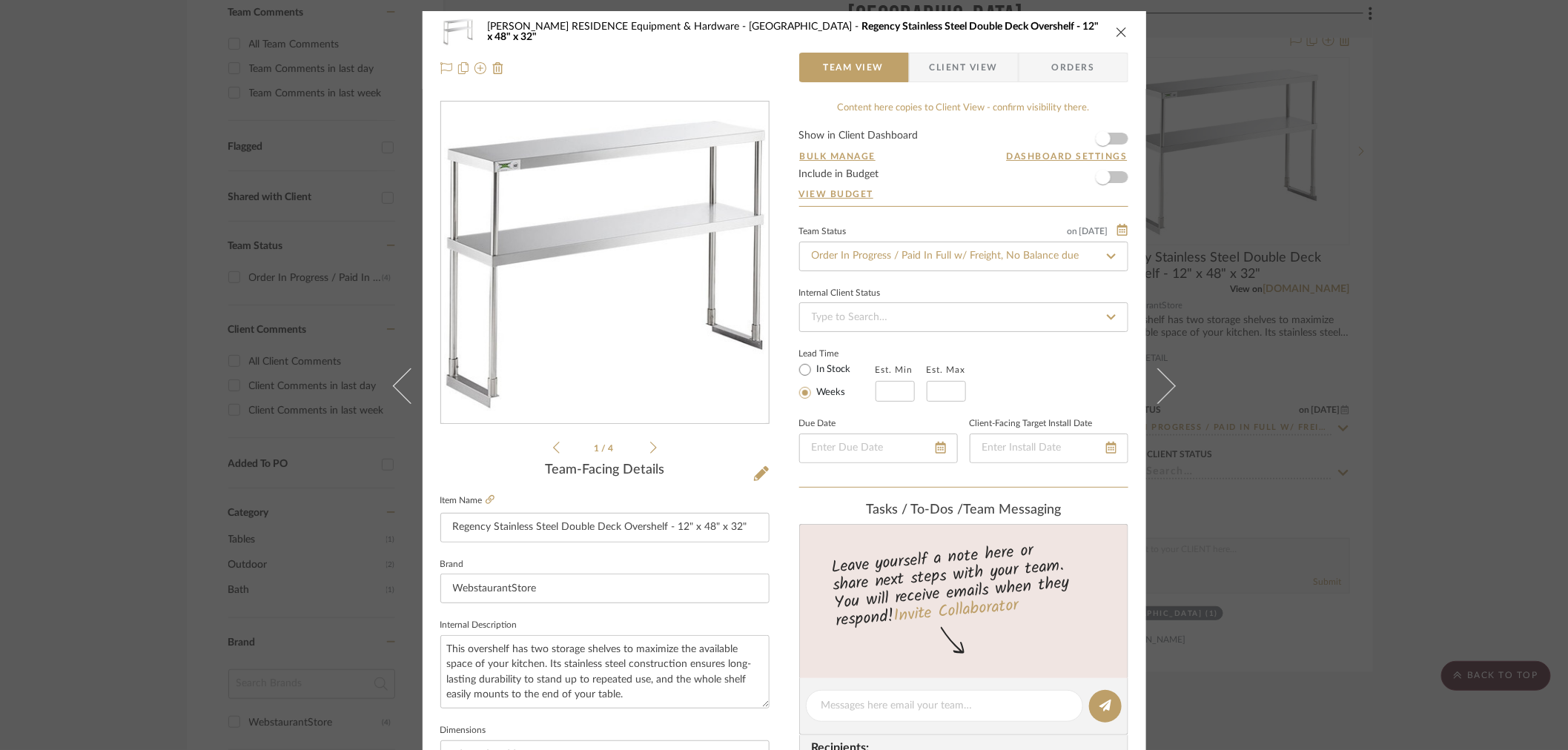
click at [403, 371] on icon at bounding box center [410, 386] width 35 height 35
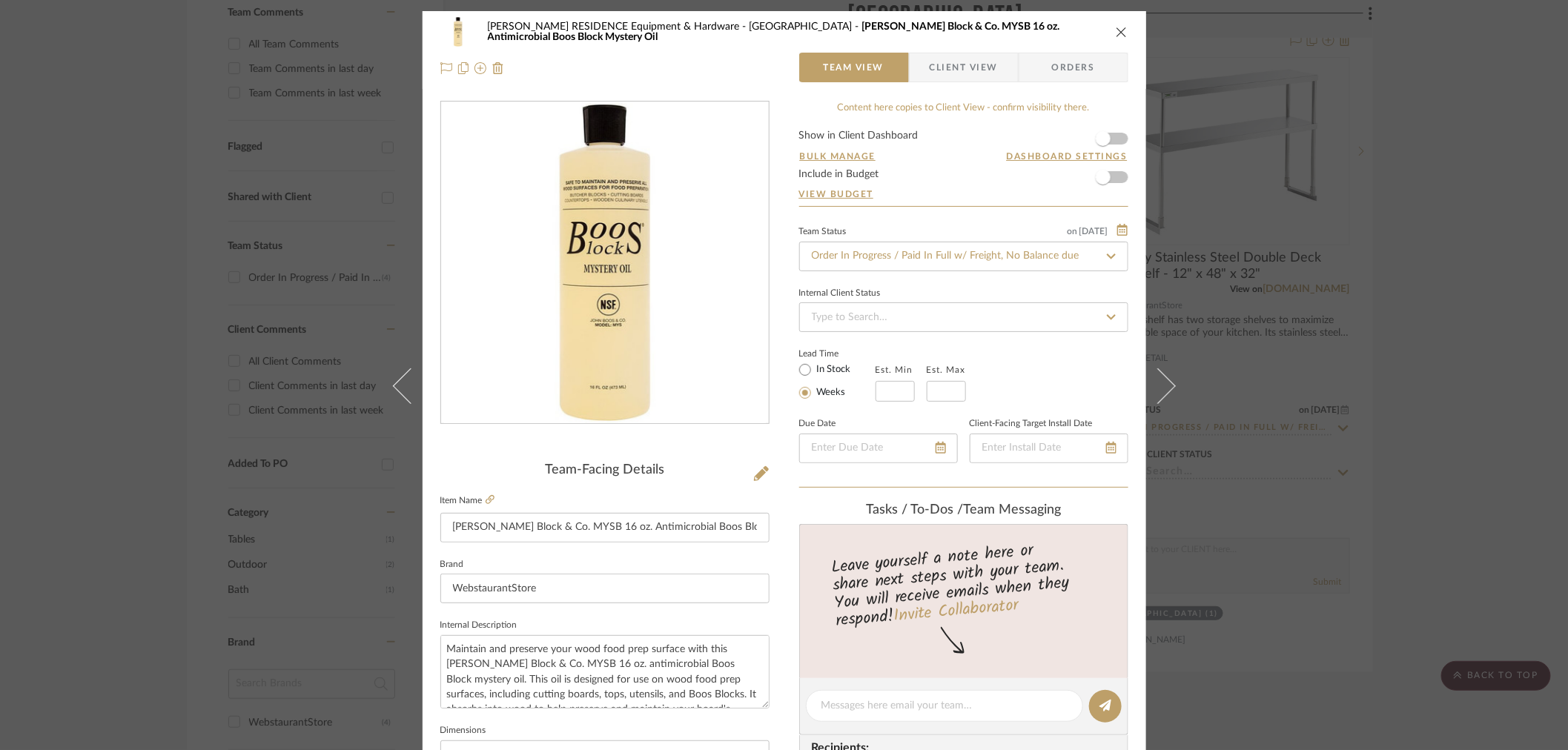
click at [403, 371] on icon at bounding box center [410, 386] width 35 height 35
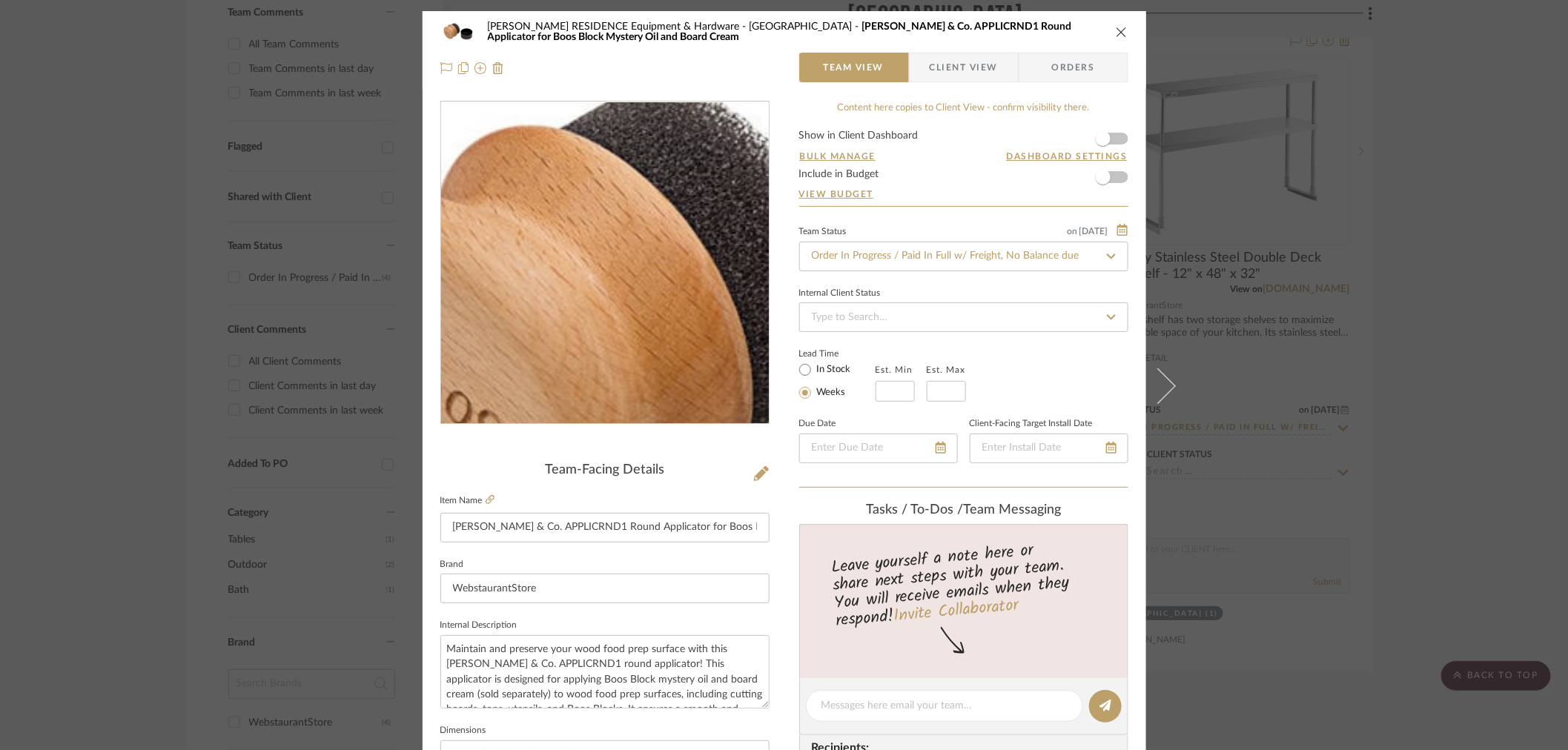
click at [541, 229] on img "0" at bounding box center [604, 262] width 322 height 322
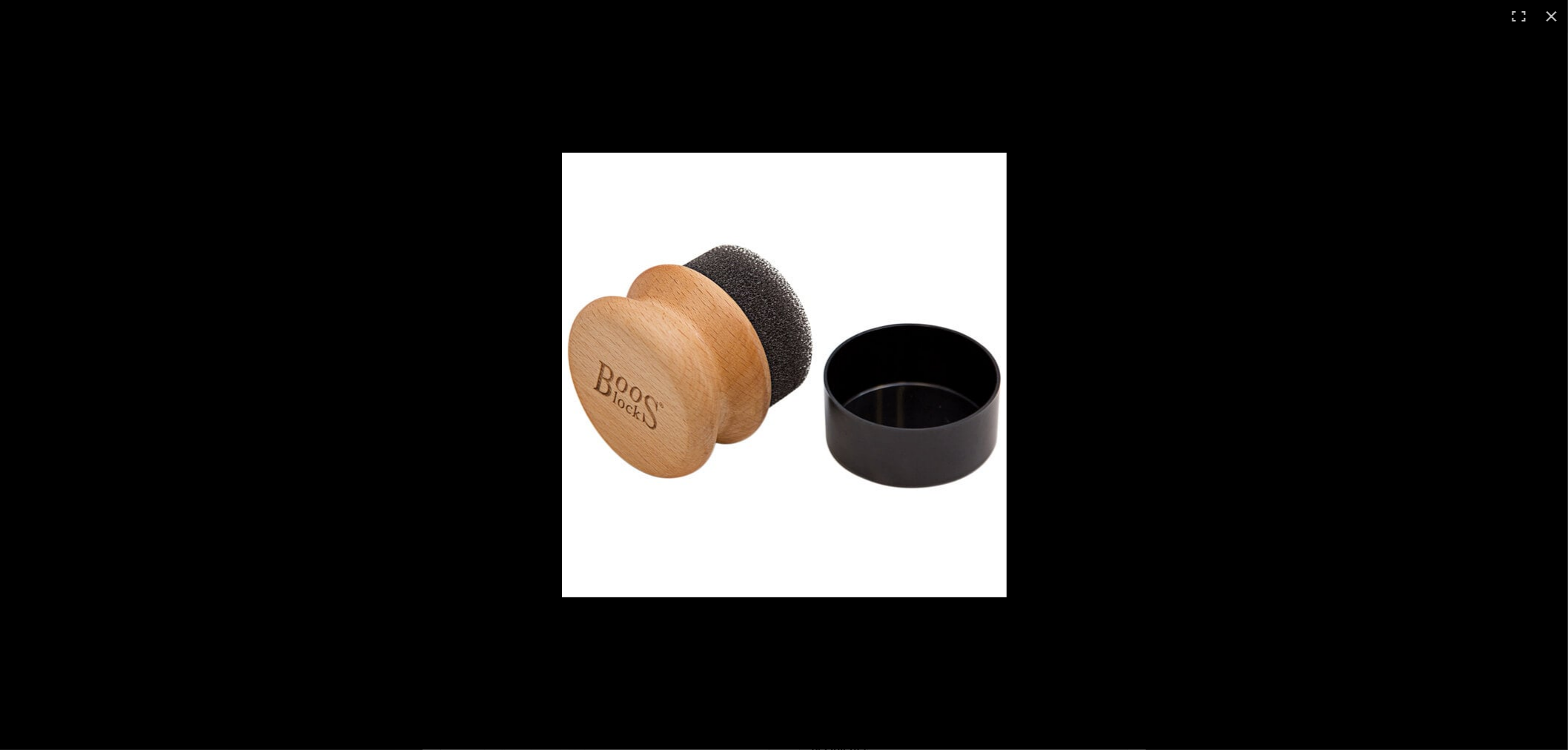
click at [992, 342] on img at bounding box center [784, 375] width 445 height 445
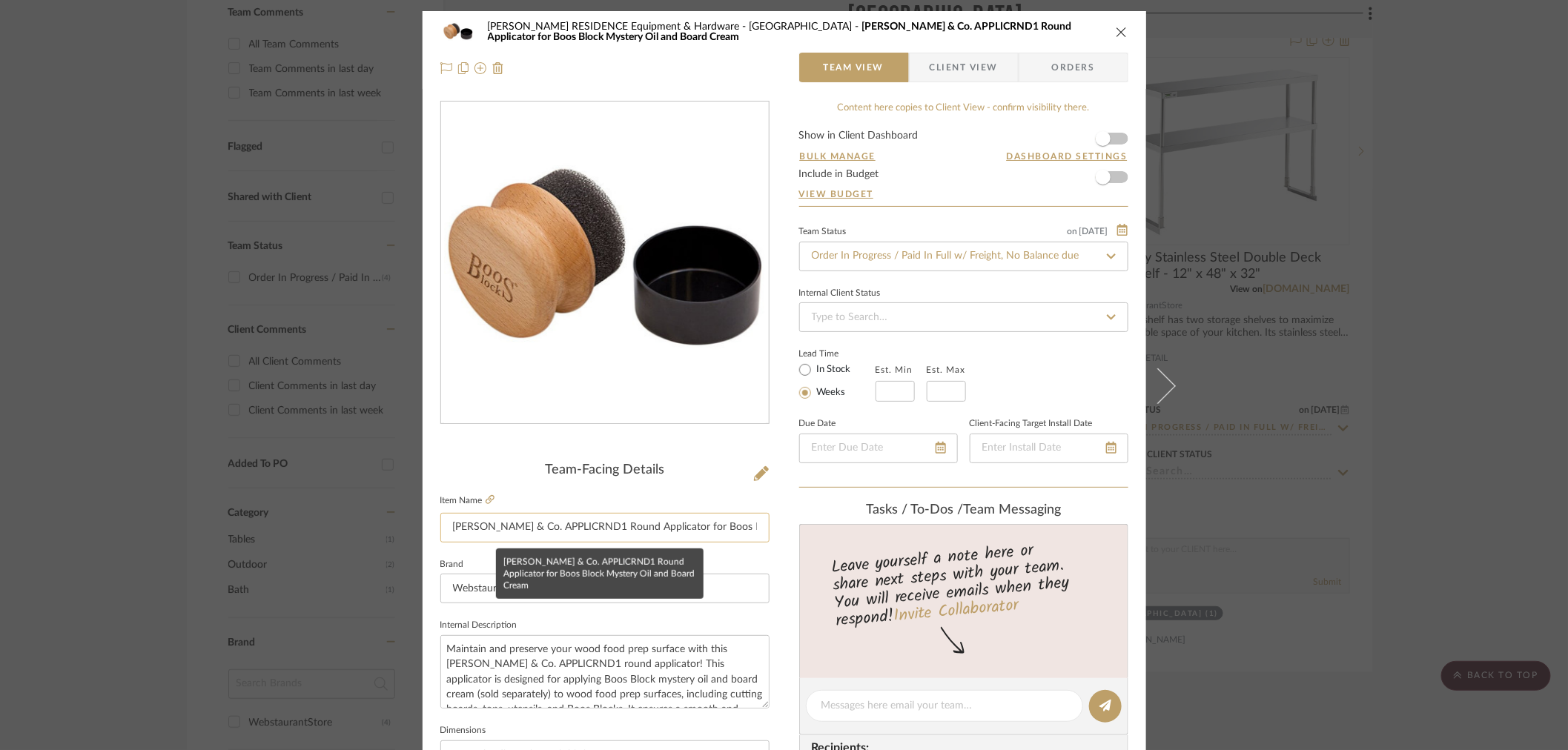
click at [594, 526] on input "John Boos & Co. APPLICRND1 Round Applicator for Boos Block Mystery Oil and Boar…" at bounding box center [604, 528] width 329 height 30
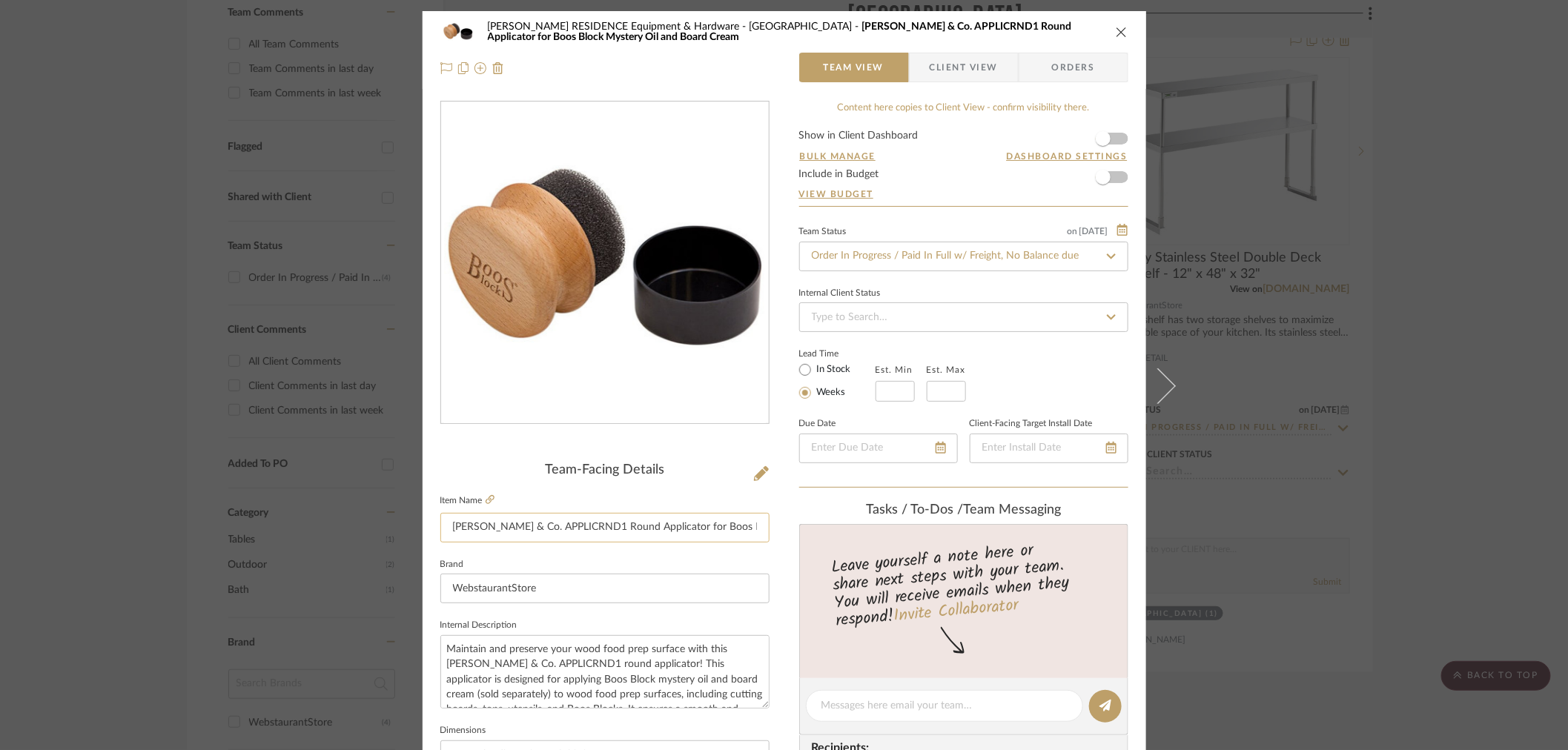
click at [594, 526] on input "John Boos & Co. APPLICRND1 Round Applicator for Boos Block Mystery Oil and Boar…" at bounding box center [604, 528] width 329 height 30
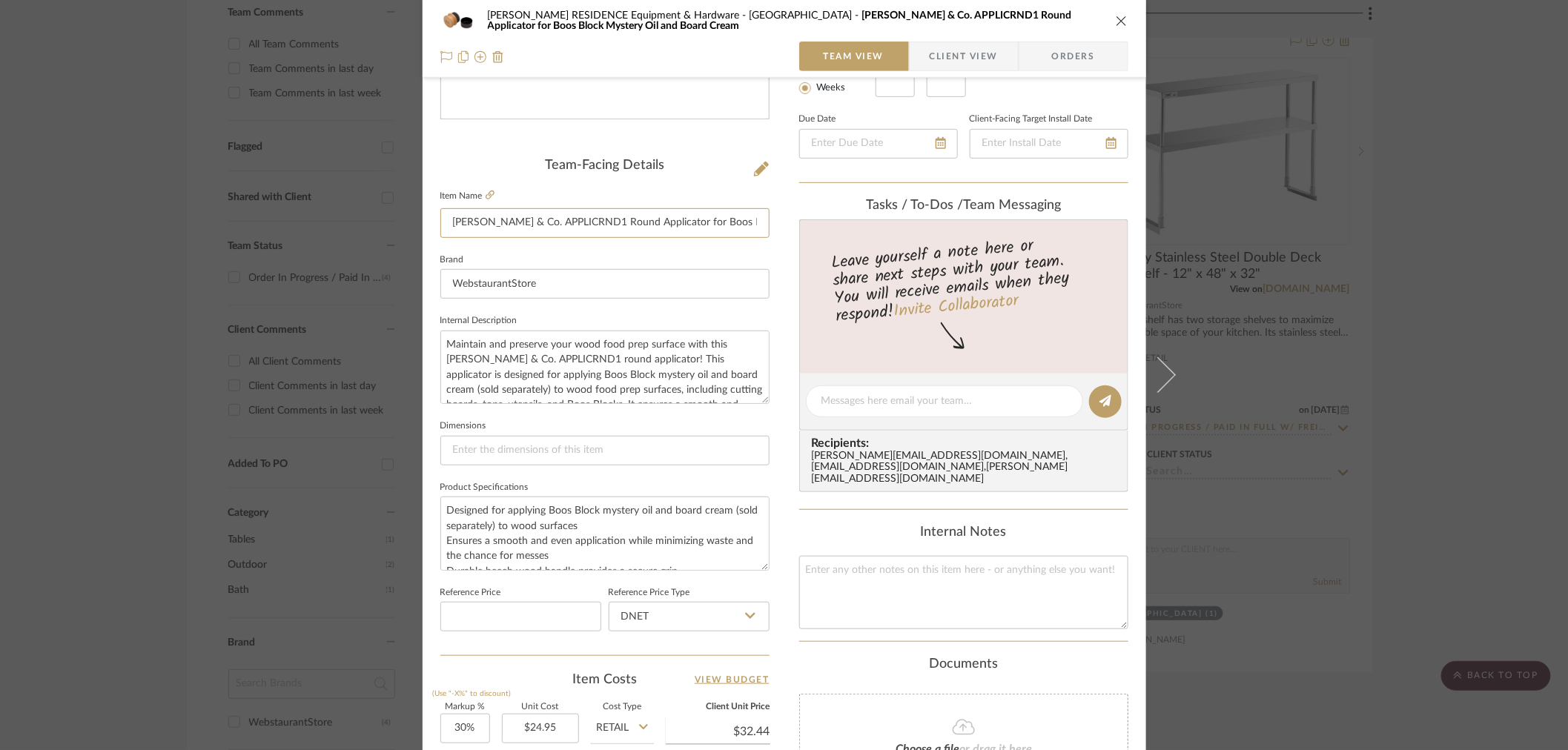
scroll to position [345, 0]
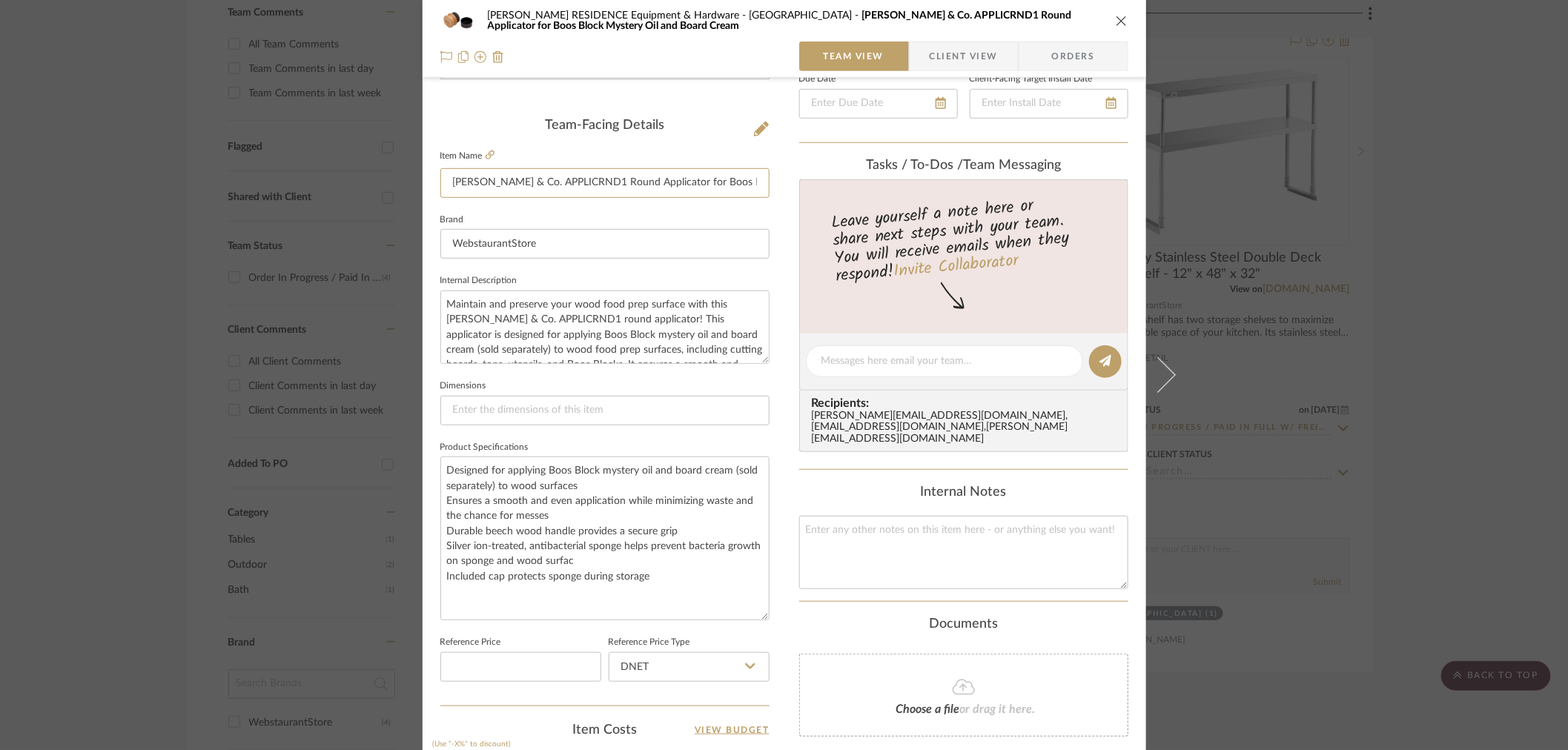
drag, startPoint x: 759, startPoint y: 524, endPoint x: 768, endPoint y: 614, distance: 90.4
click at [768, 614] on div "COBLE RESIDENCE Equipment & Hardware 500 Garden Pavilion John Boos & Co. APPLIC…" at bounding box center [784, 396] width 724 height 1459
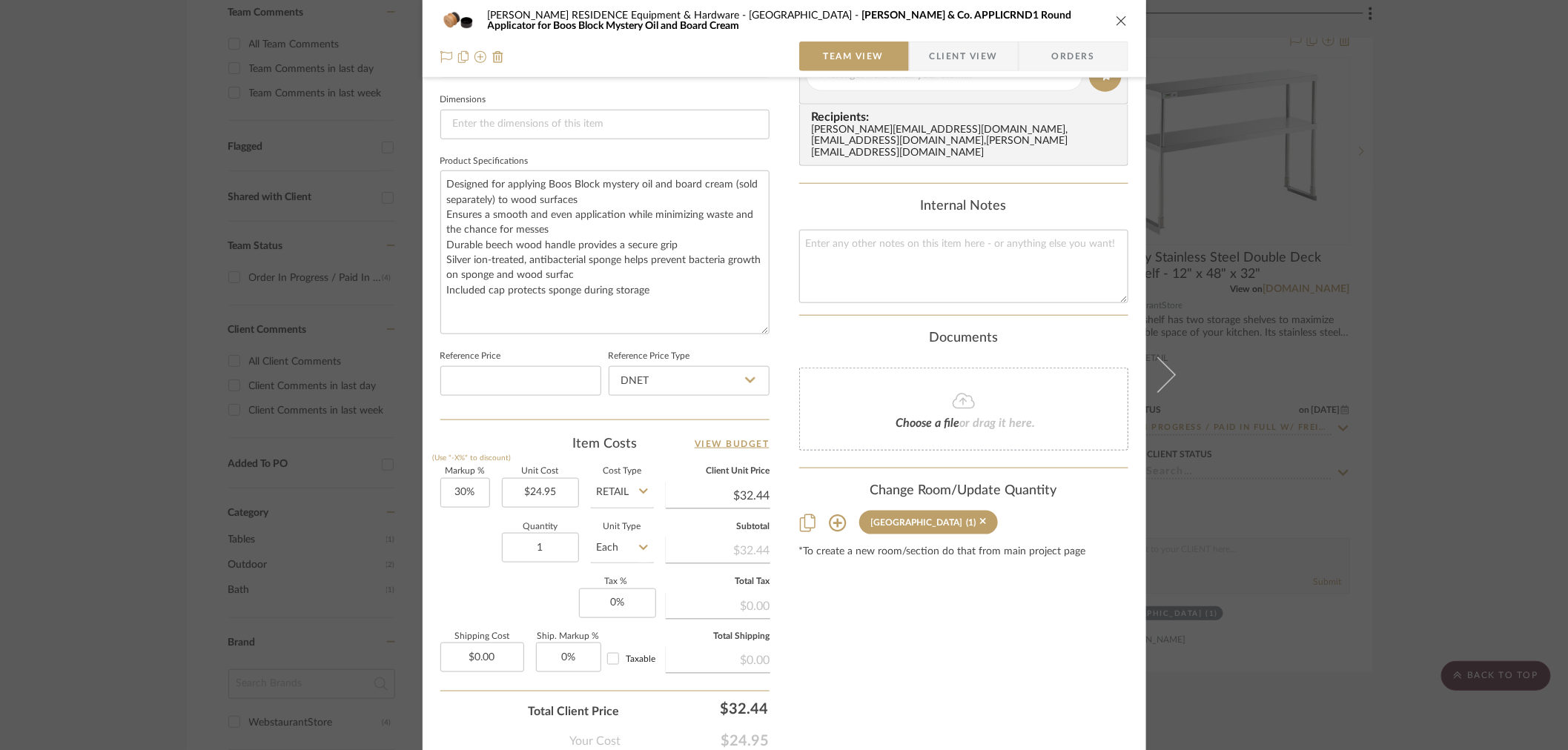
scroll to position [709, 0]
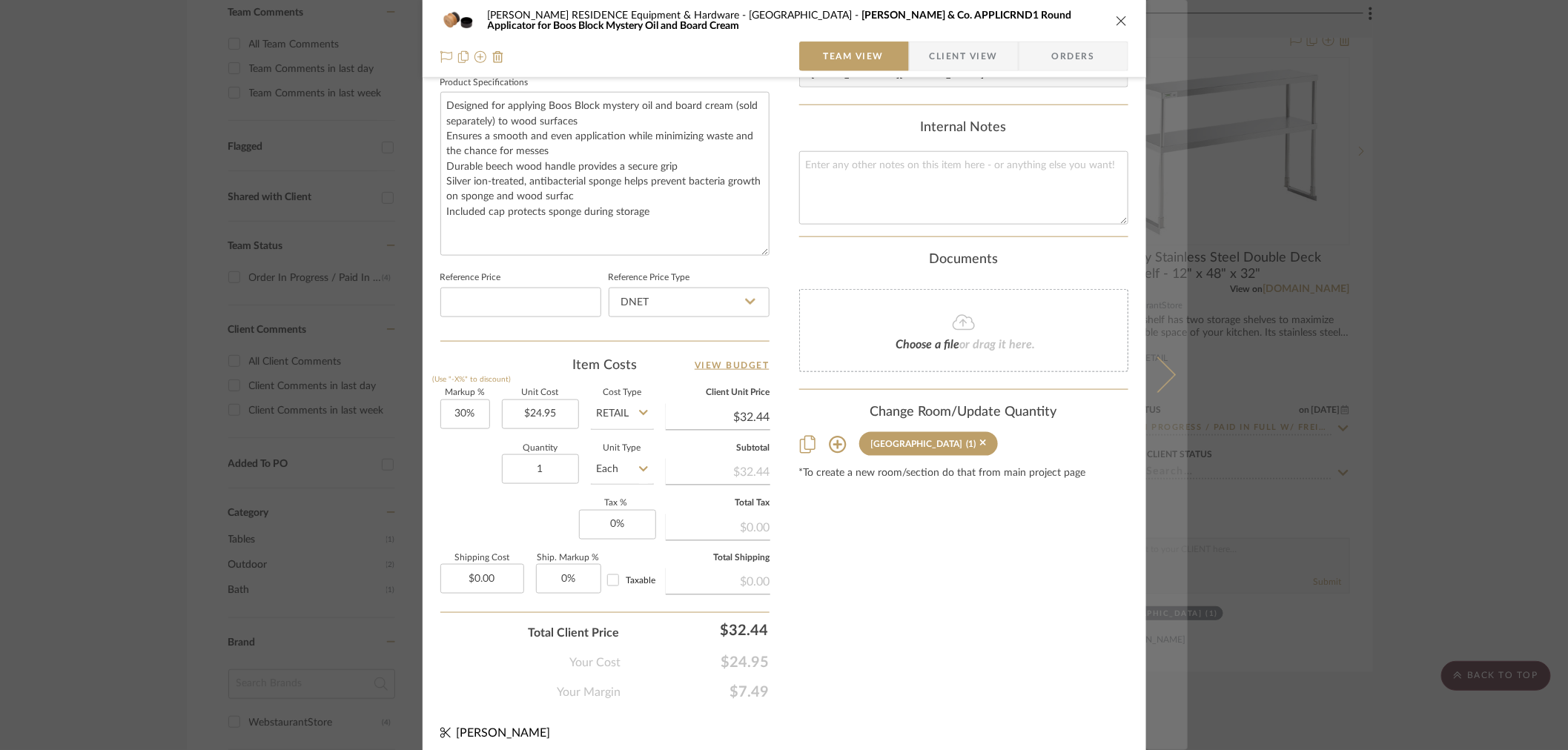
click at [1166, 375] on icon at bounding box center [1157, 375] width 35 height 35
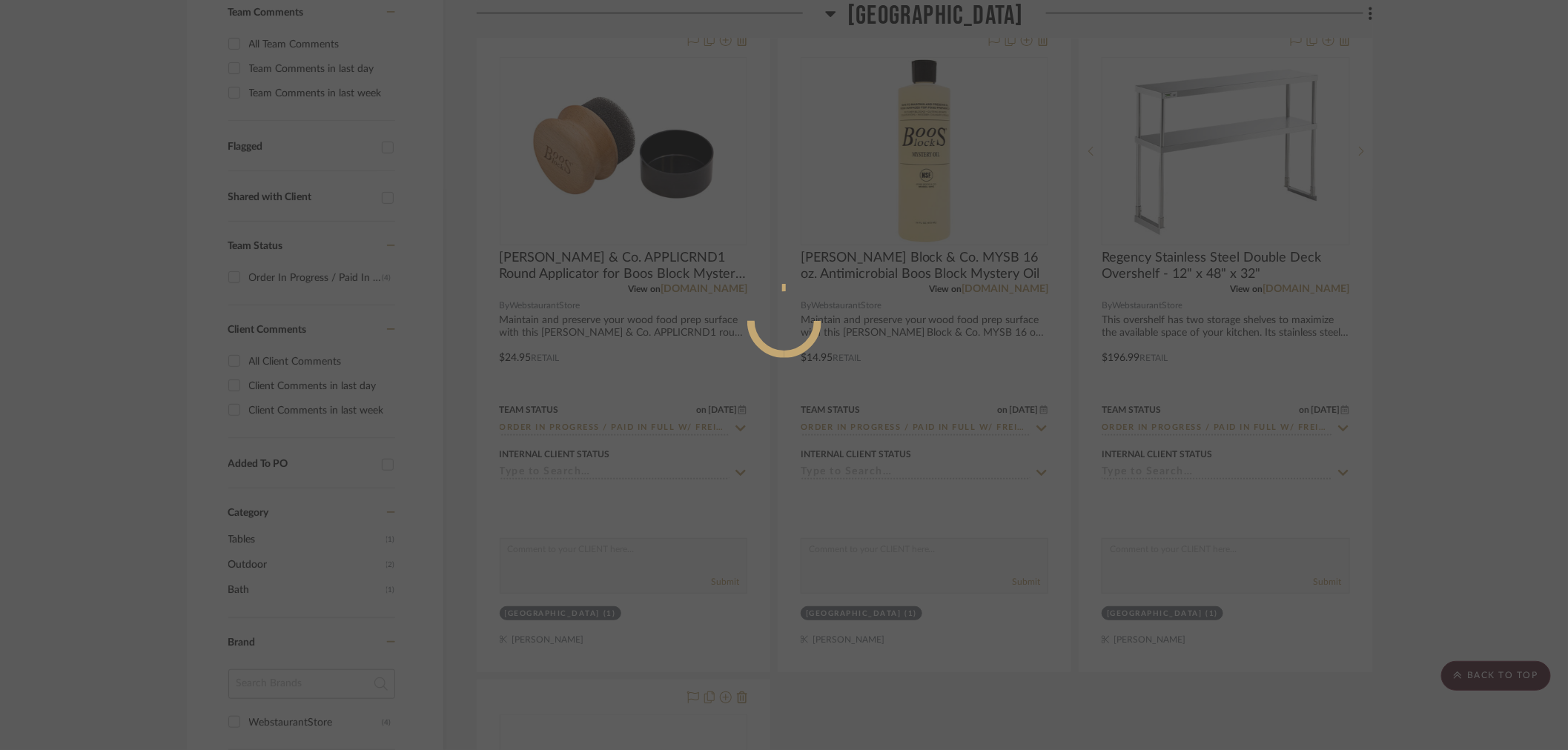
scroll to position [0, 0]
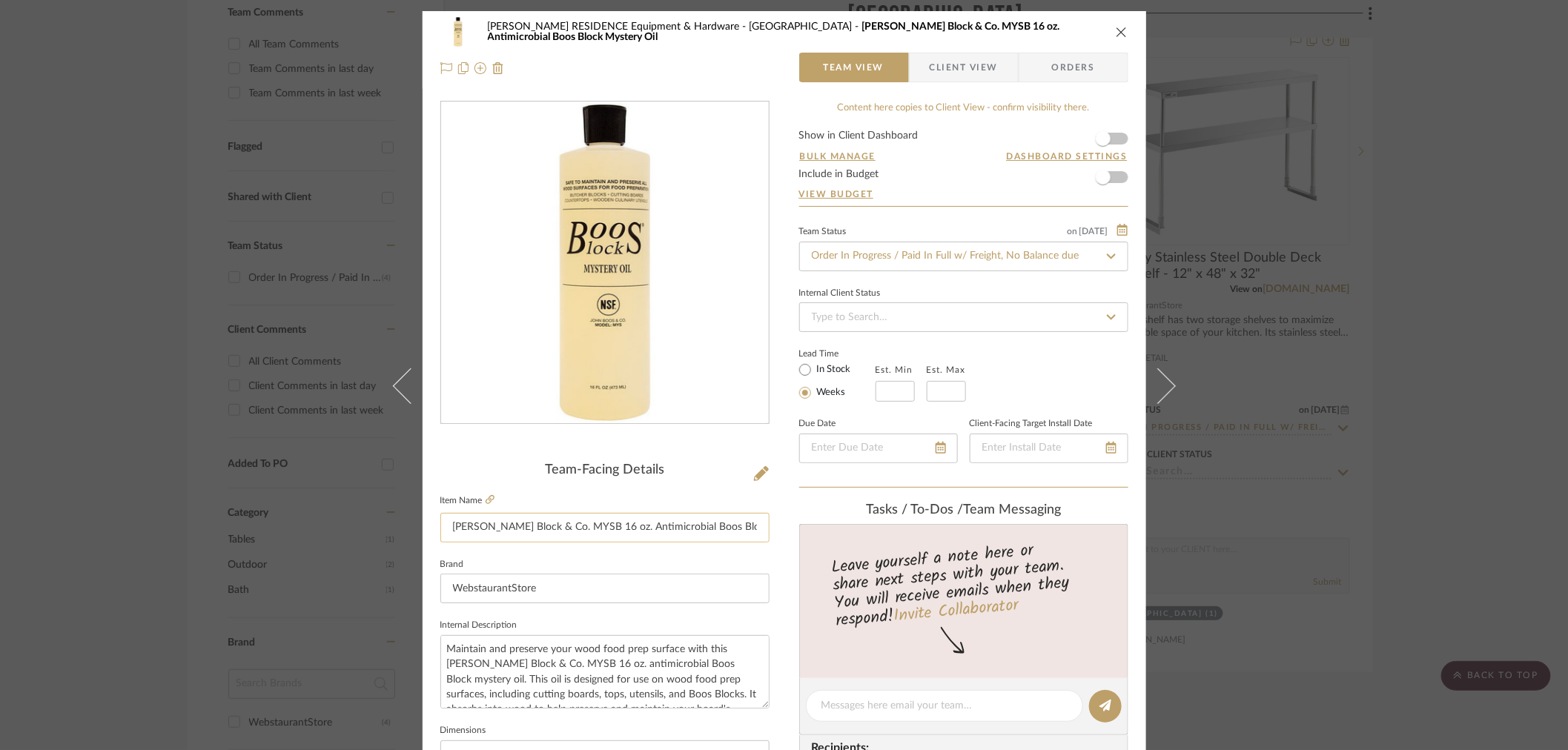
click at [568, 521] on input "John Boos Block & Co. MYSB 16 oz. Antimicrobial Boos Block Mystery Oil" at bounding box center [604, 528] width 329 height 30
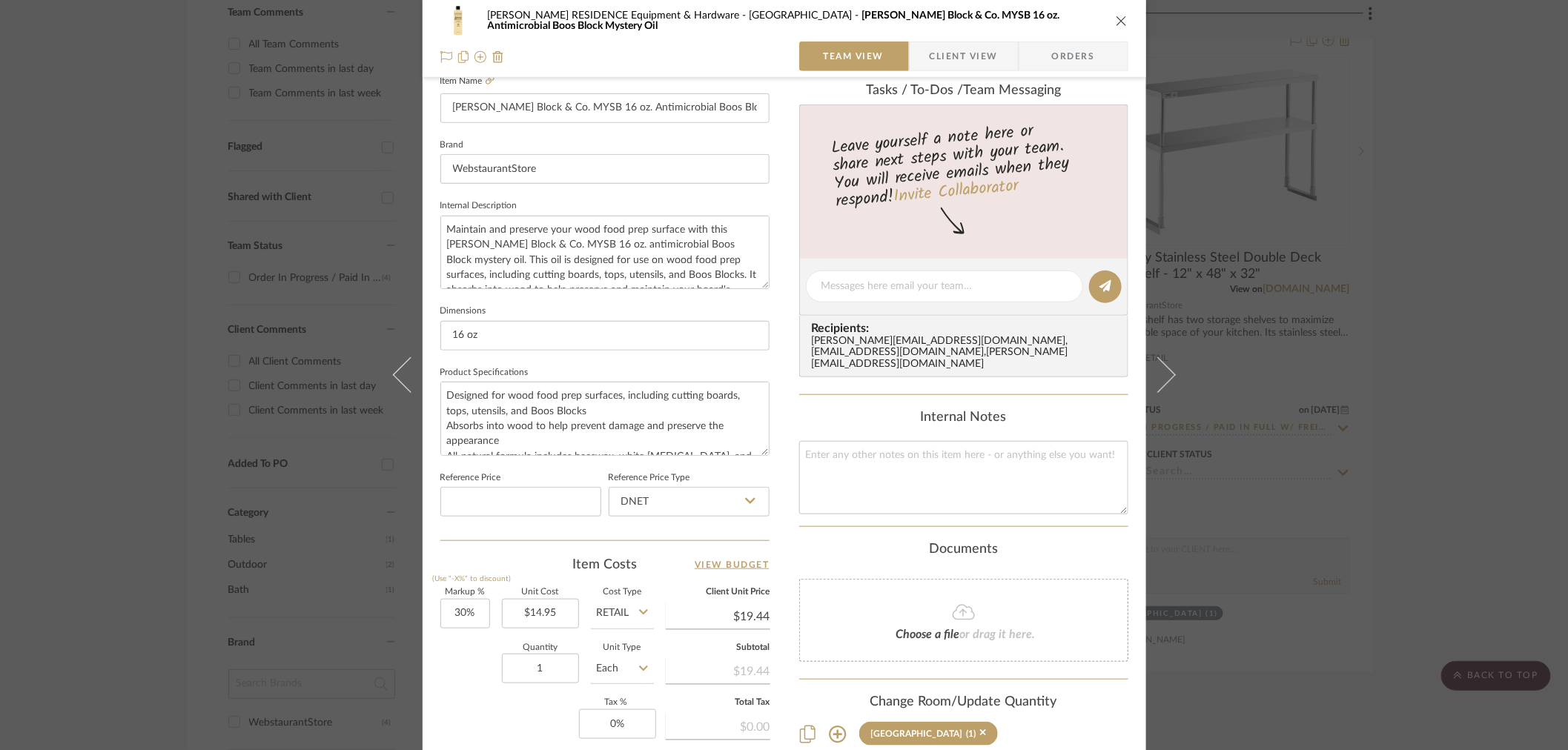
scroll to position [420, 0]
